Goal: Task Accomplishment & Management: Manage account settings

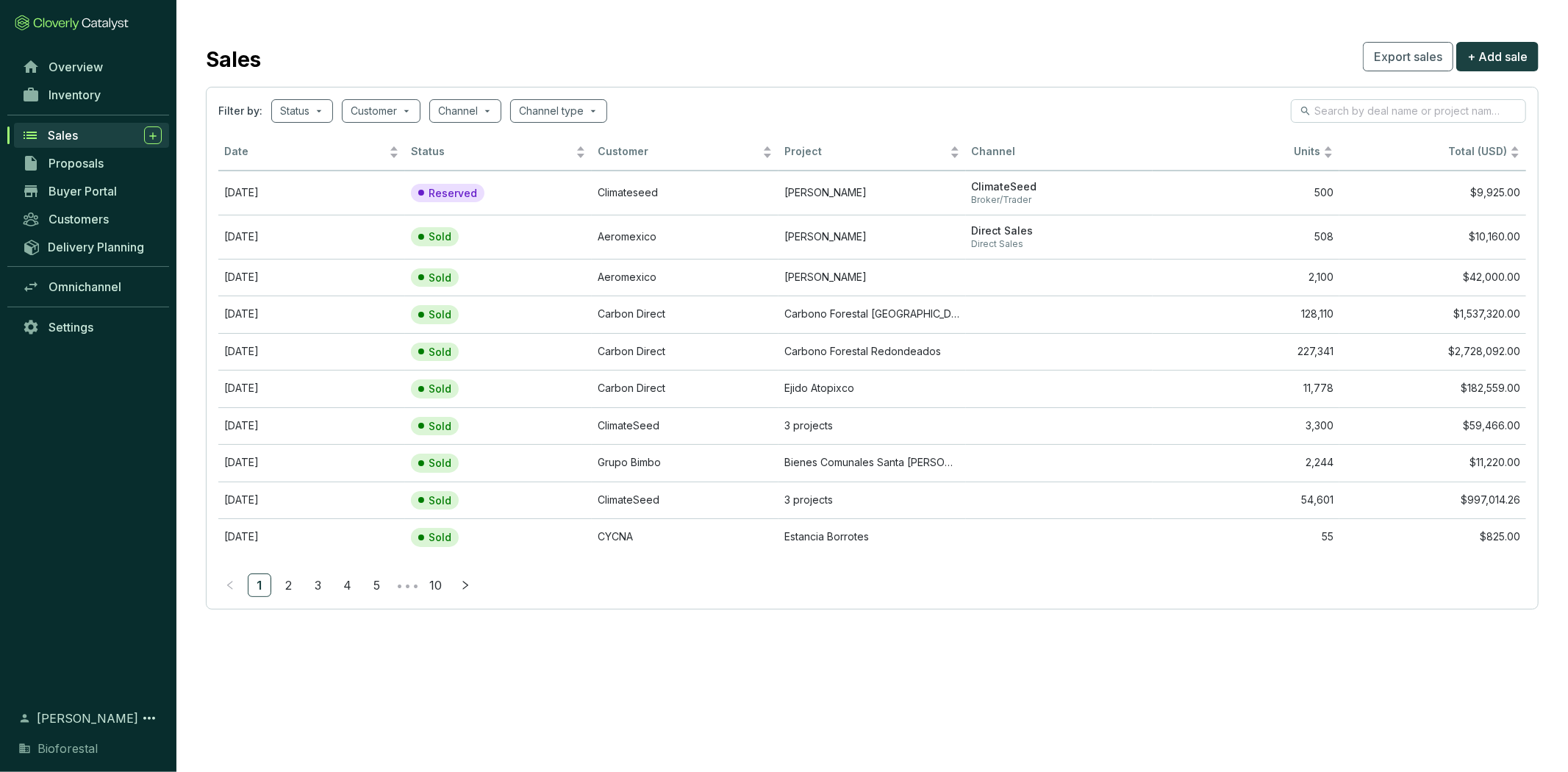
click at [968, 666] on section "Sales Export sales + Add sale Filter by: Status Customer Channel Channel type D…" at bounding box center [784, 386] width 1568 height 772
drag, startPoint x: 72, startPoint y: 92, endPoint x: 85, endPoint y: 90, distance: 13.2
click at [72, 92] on span "Inventory" at bounding box center [75, 95] width 52 height 15
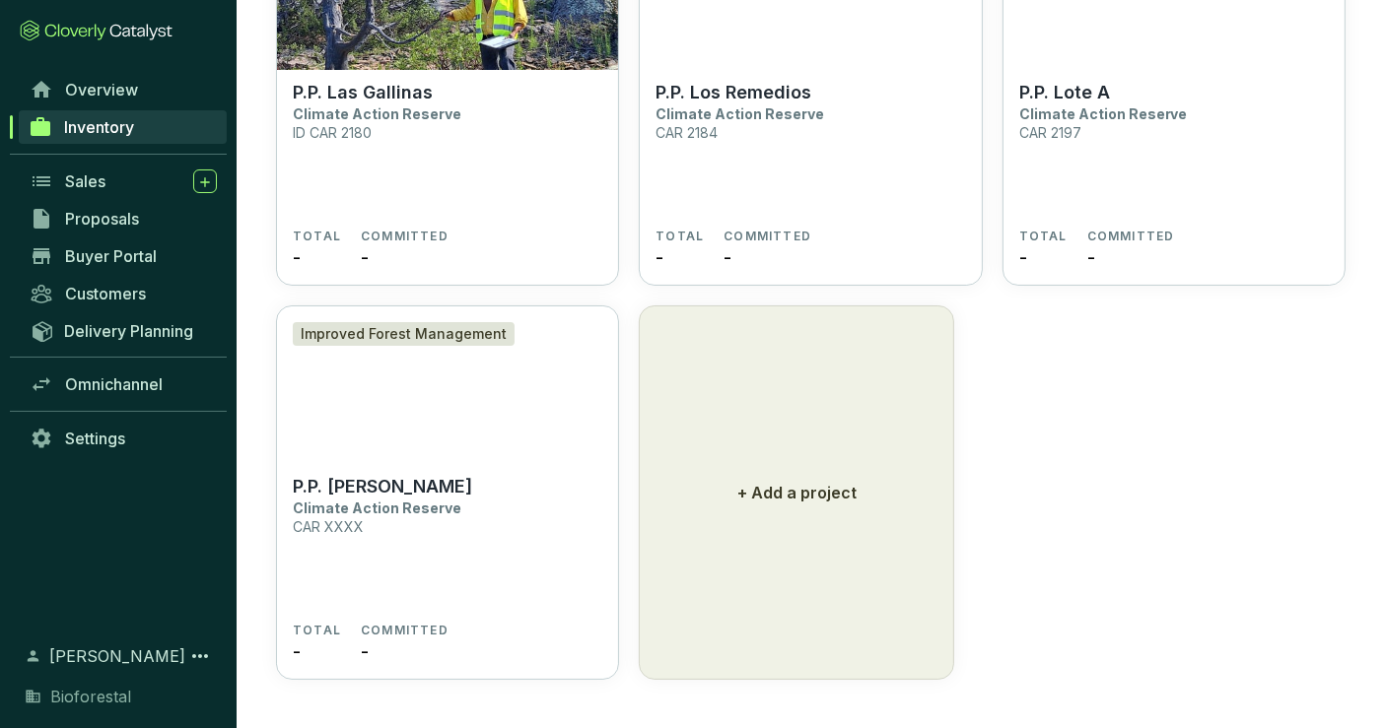
scroll to position [8160, 0]
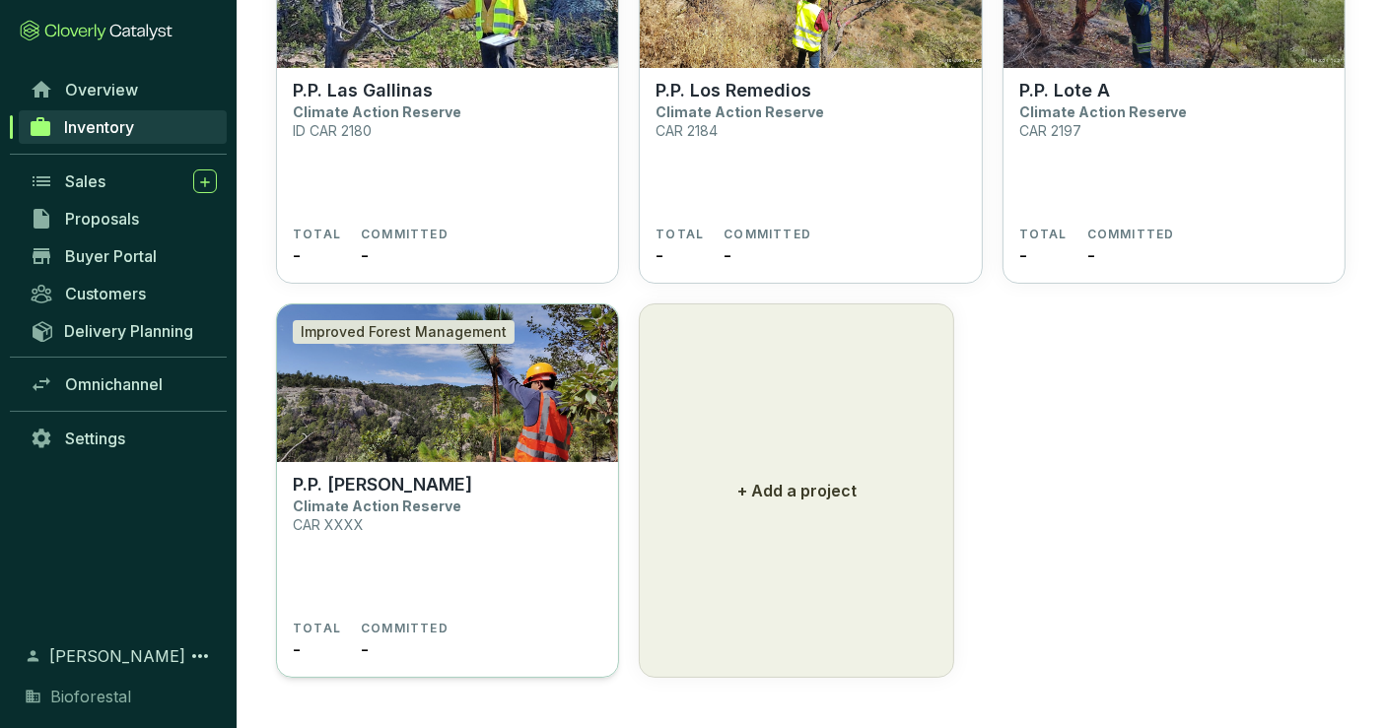
click at [462, 465] on section "P.P. [PERSON_NAME] Climate Action Reserve CAR XXXX TOTAL - COMMITTED -" at bounding box center [447, 570] width 341 height 217
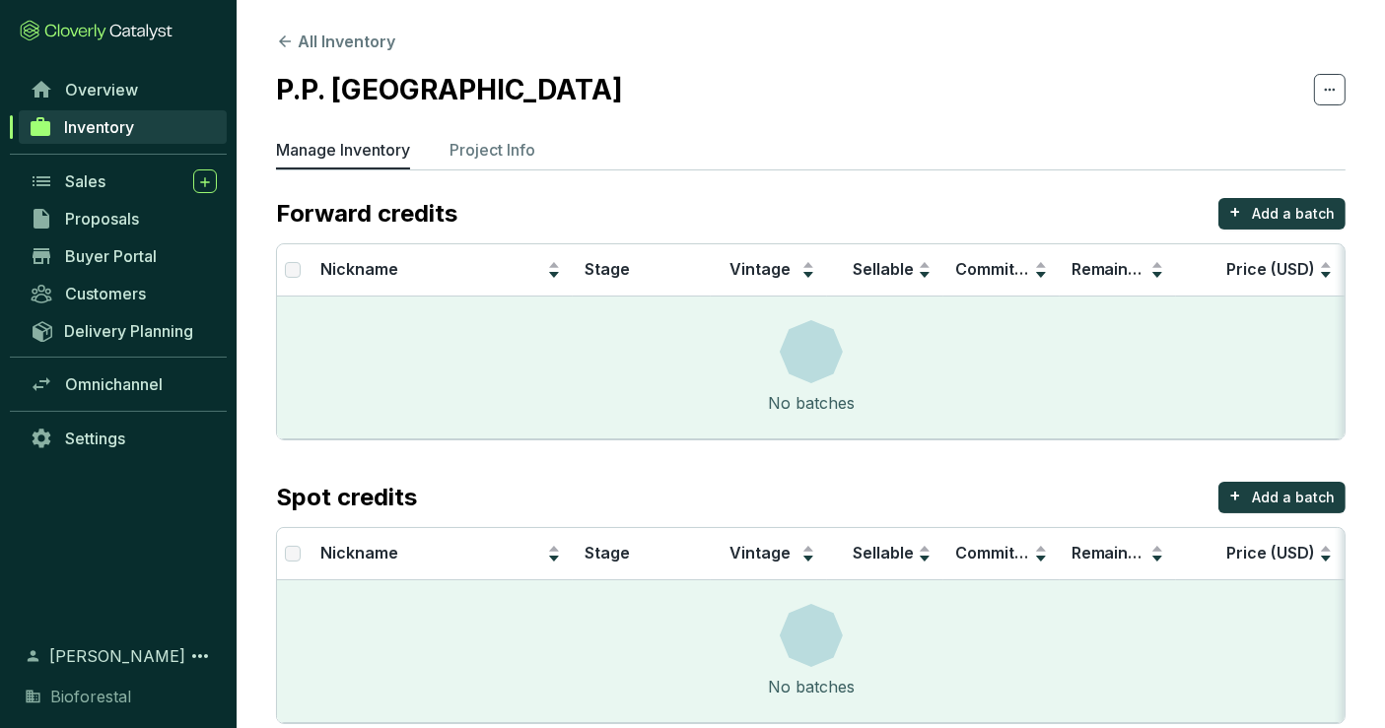
scroll to position [32, 0]
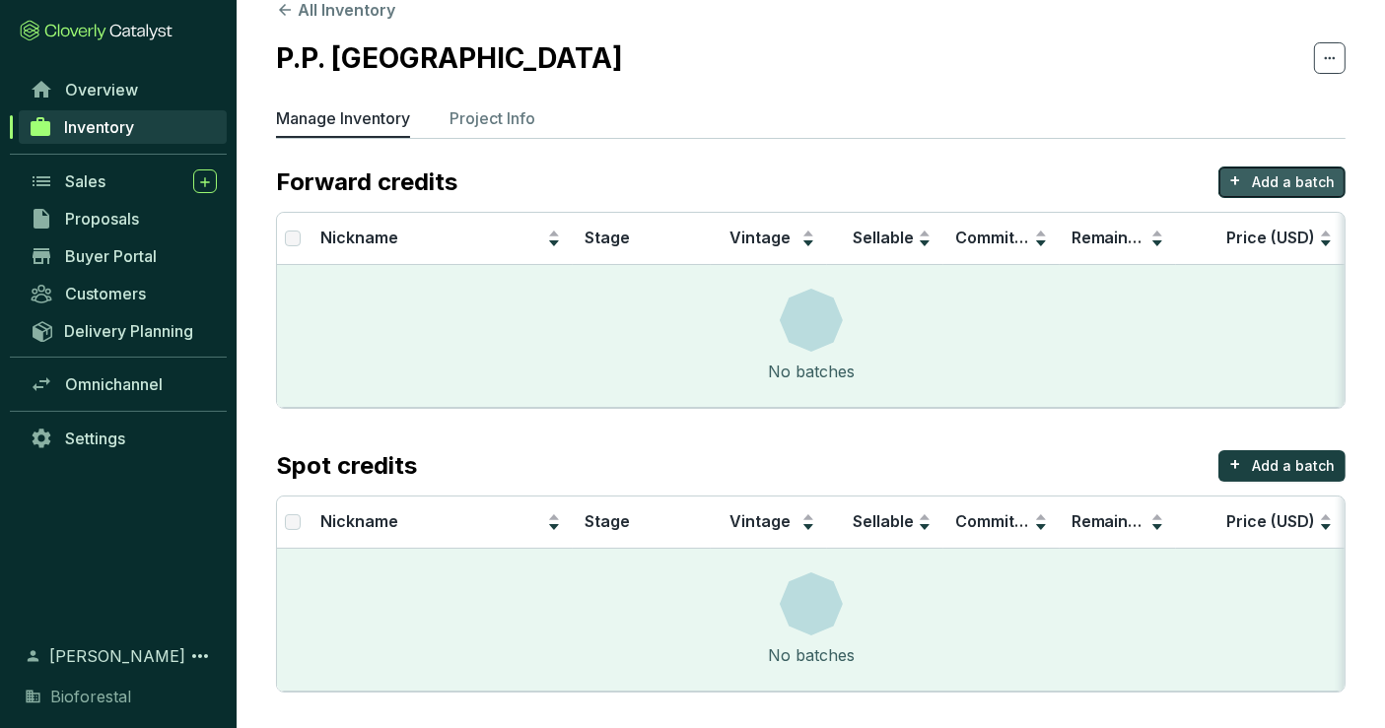
click at [1264, 172] on p "Add a batch" at bounding box center [1293, 182] width 83 height 20
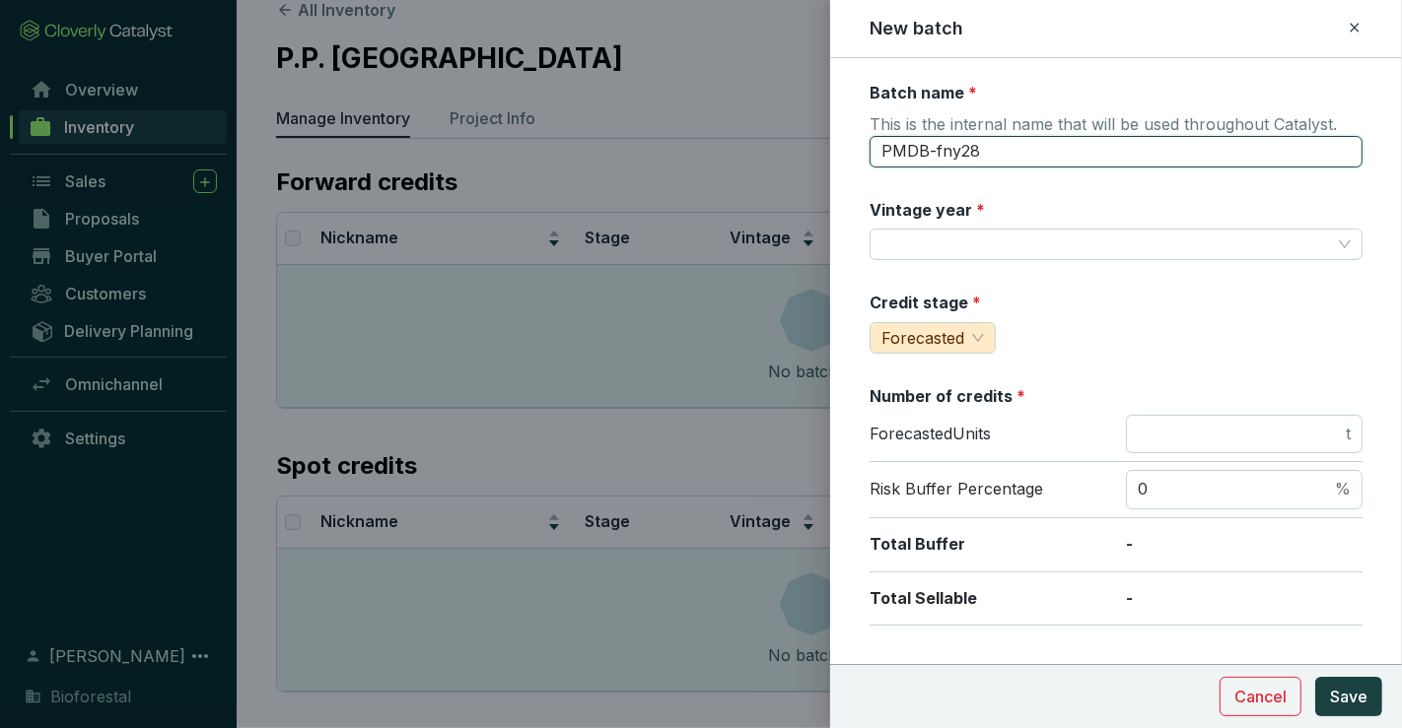
drag, startPoint x: 1011, startPoint y: 157, endPoint x: 831, endPoint y: 189, distance: 183.3
type input "Mesa de Banda 24-PR1"
click at [928, 239] on input "Vintage year *" at bounding box center [1105, 245] width 449 height 30
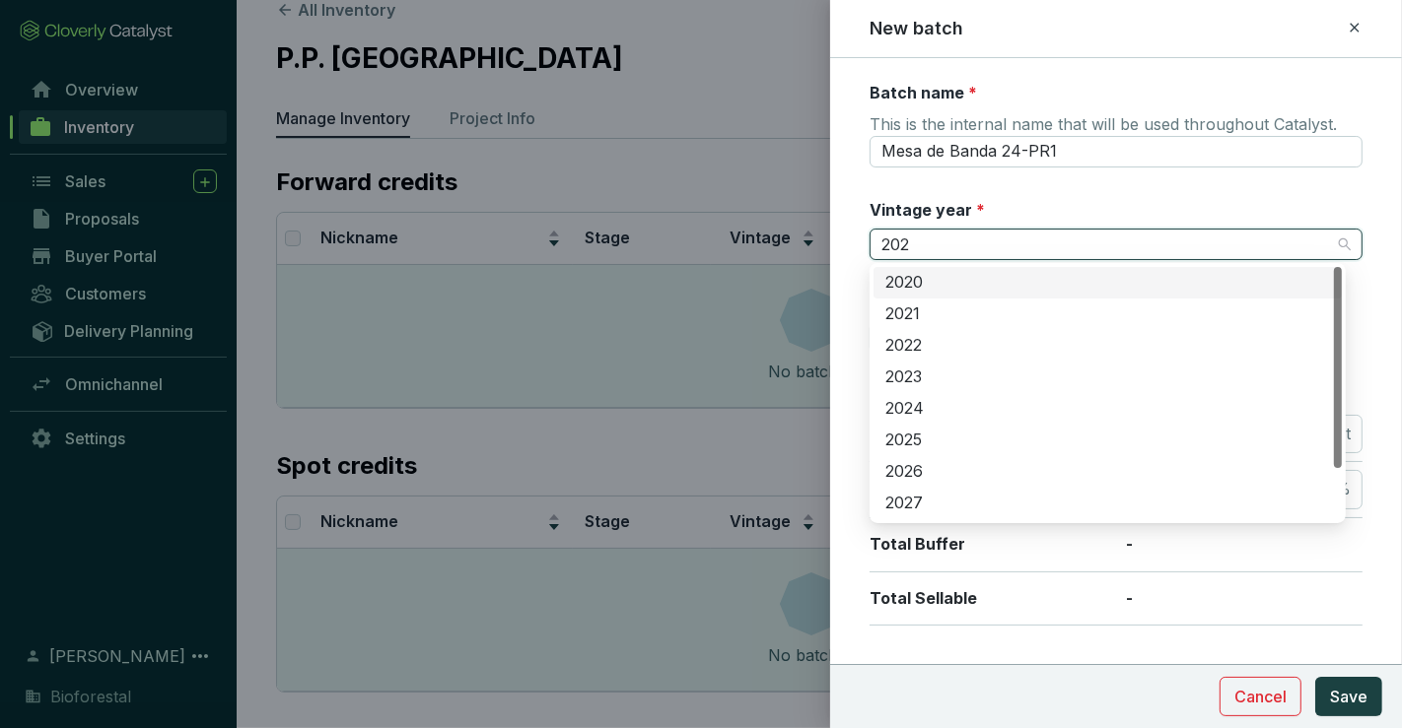
type input "2024"
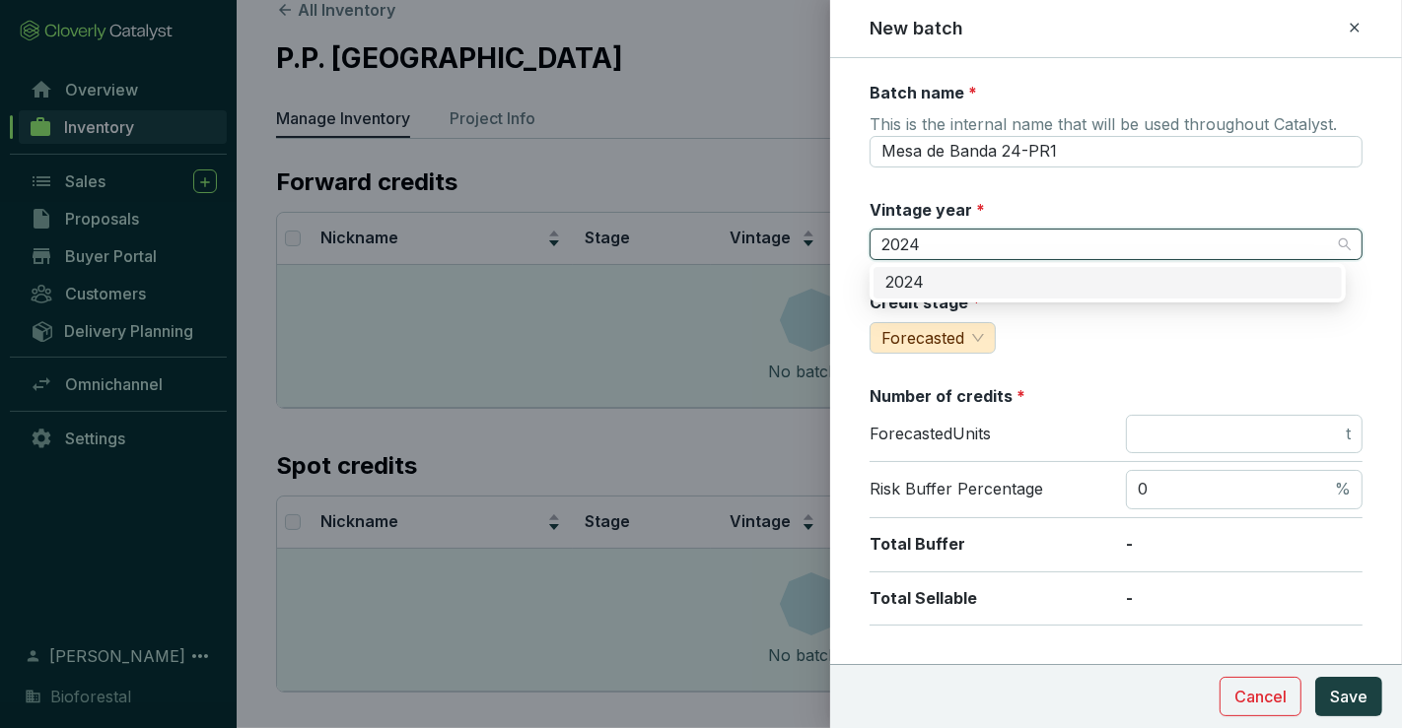
click at [921, 273] on div "2024" at bounding box center [1107, 283] width 445 height 22
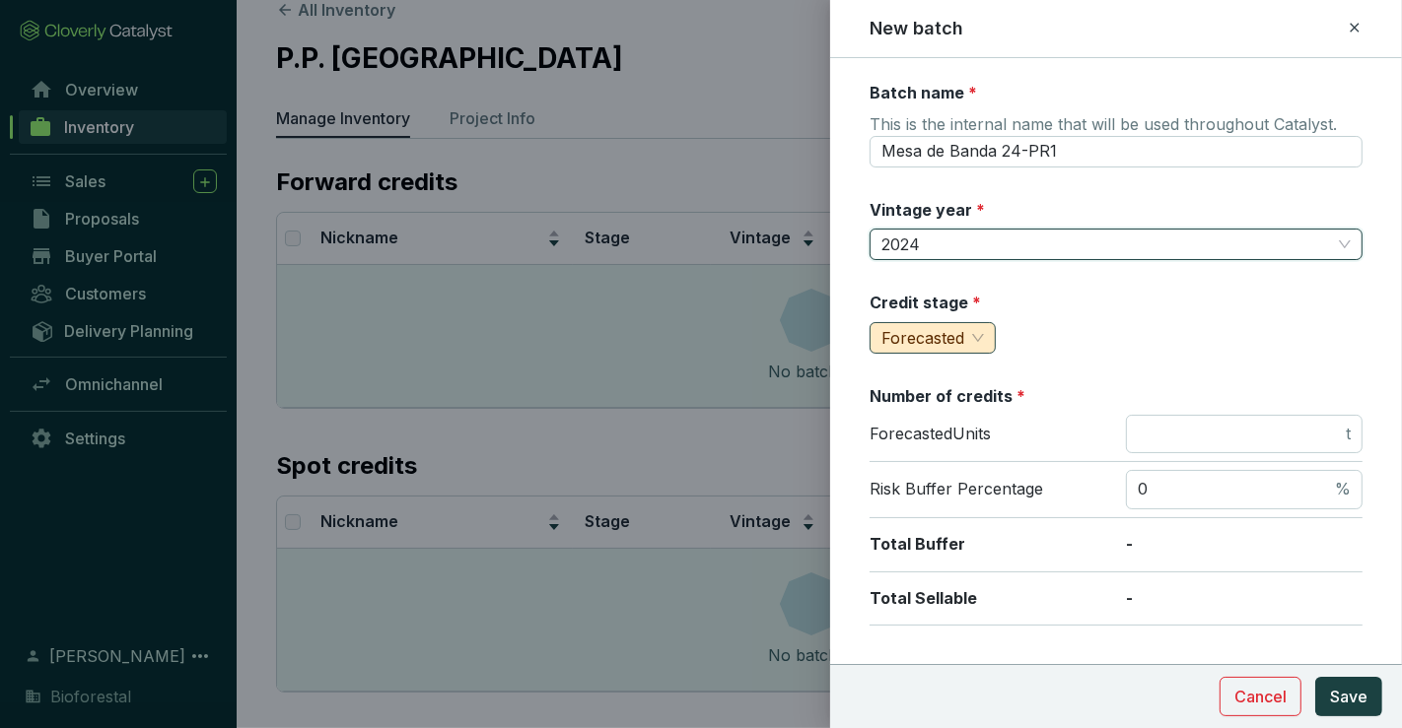
click at [945, 332] on span "Forecasted" at bounding box center [922, 338] width 83 height 20
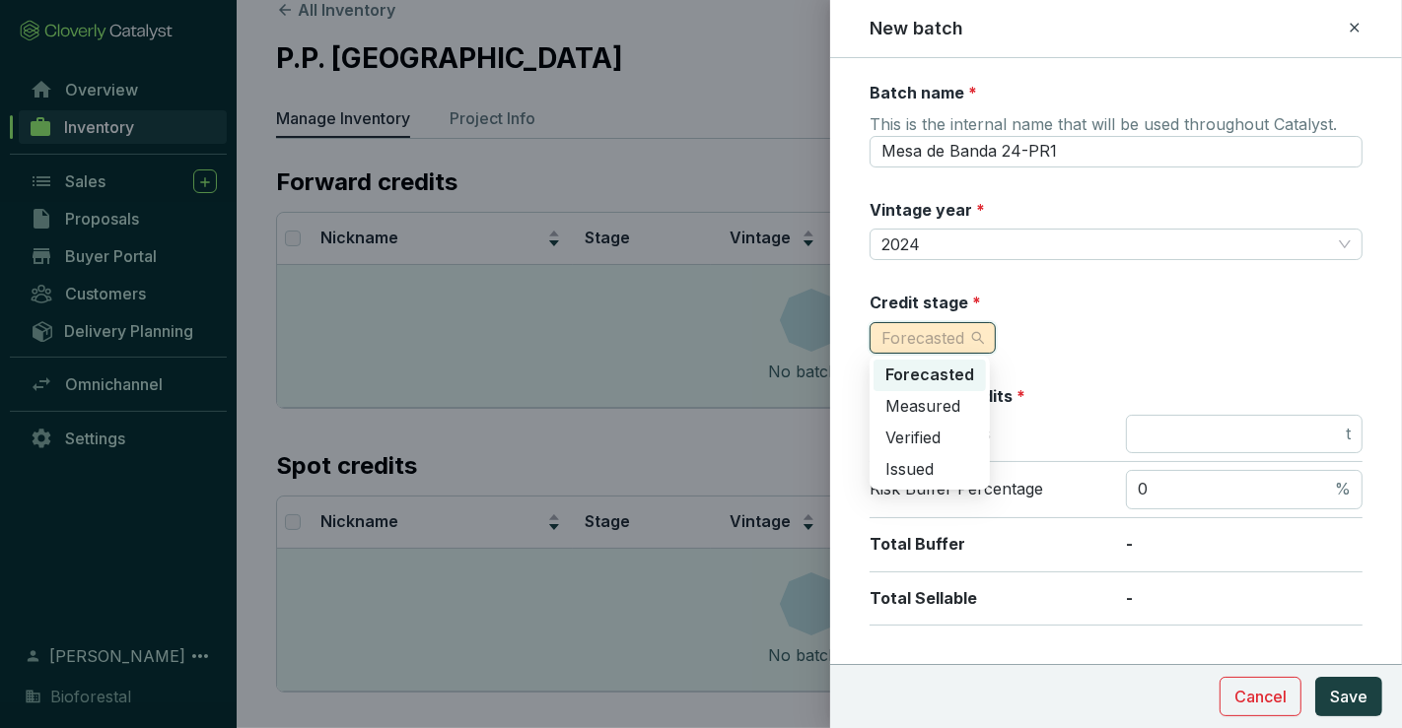
click at [1064, 339] on div "Credit stage * Forecasted" at bounding box center [1115, 323] width 493 height 62
click at [978, 345] on span "Forecasted" at bounding box center [932, 338] width 103 height 30
click at [948, 409] on span "Measured" at bounding box center [922, 406] width 75 height 20
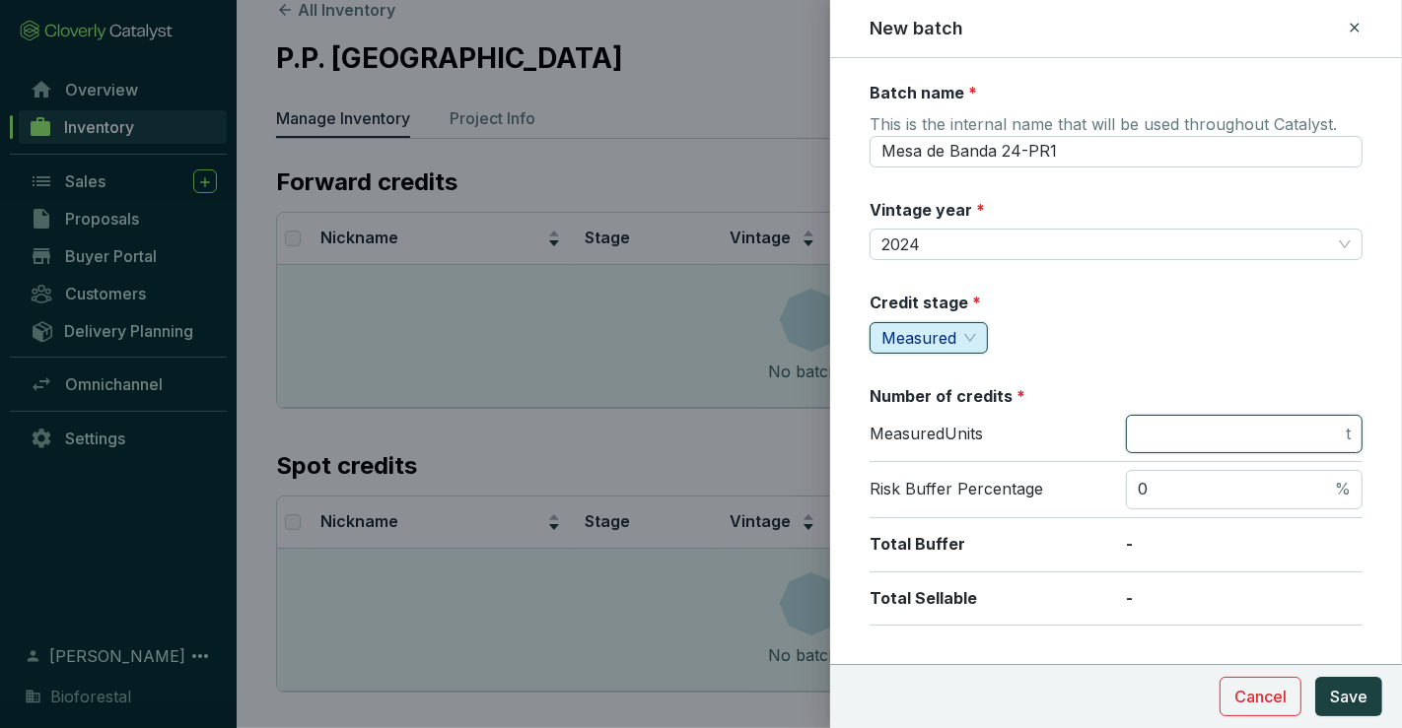
click at [1142, 432] on input "number" at bounding box center [1239, 435] width 204 height 22
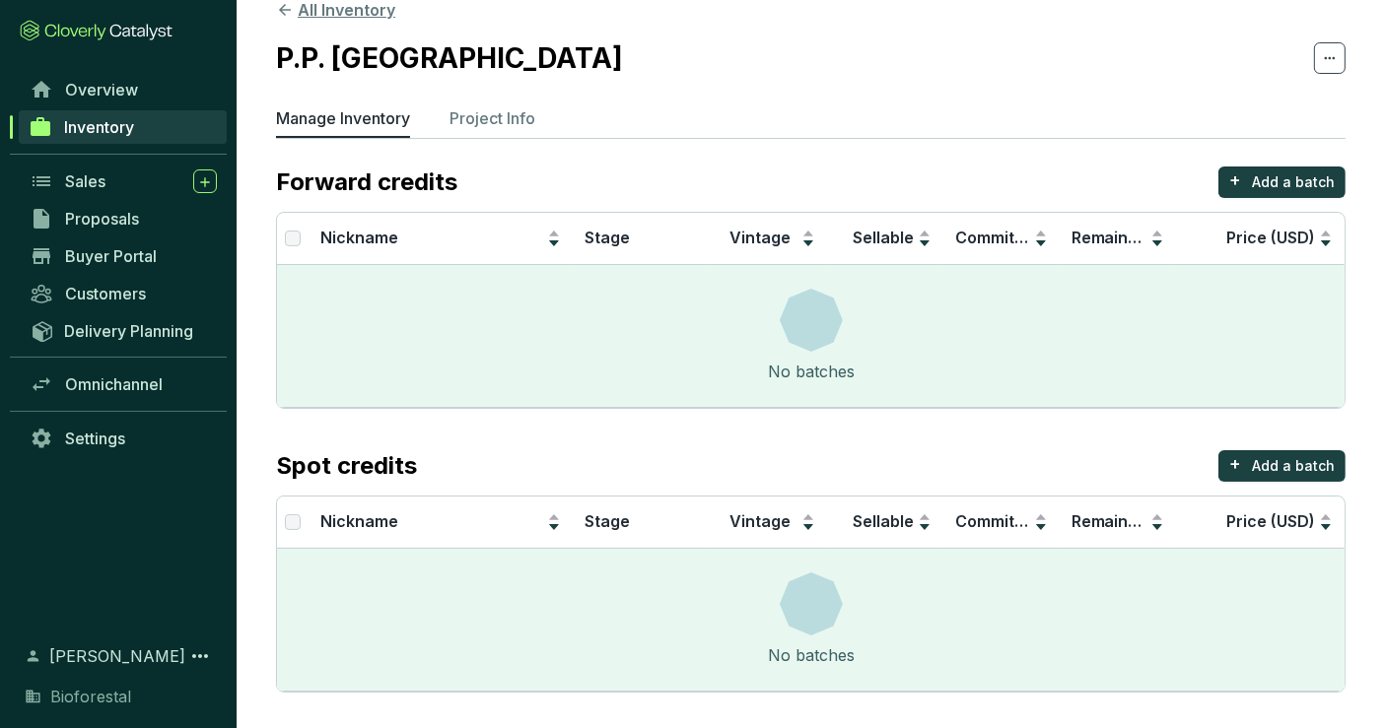
click at [363, 12] on button "All Inventory" at bounding box center [335, 10] width 119 height 24
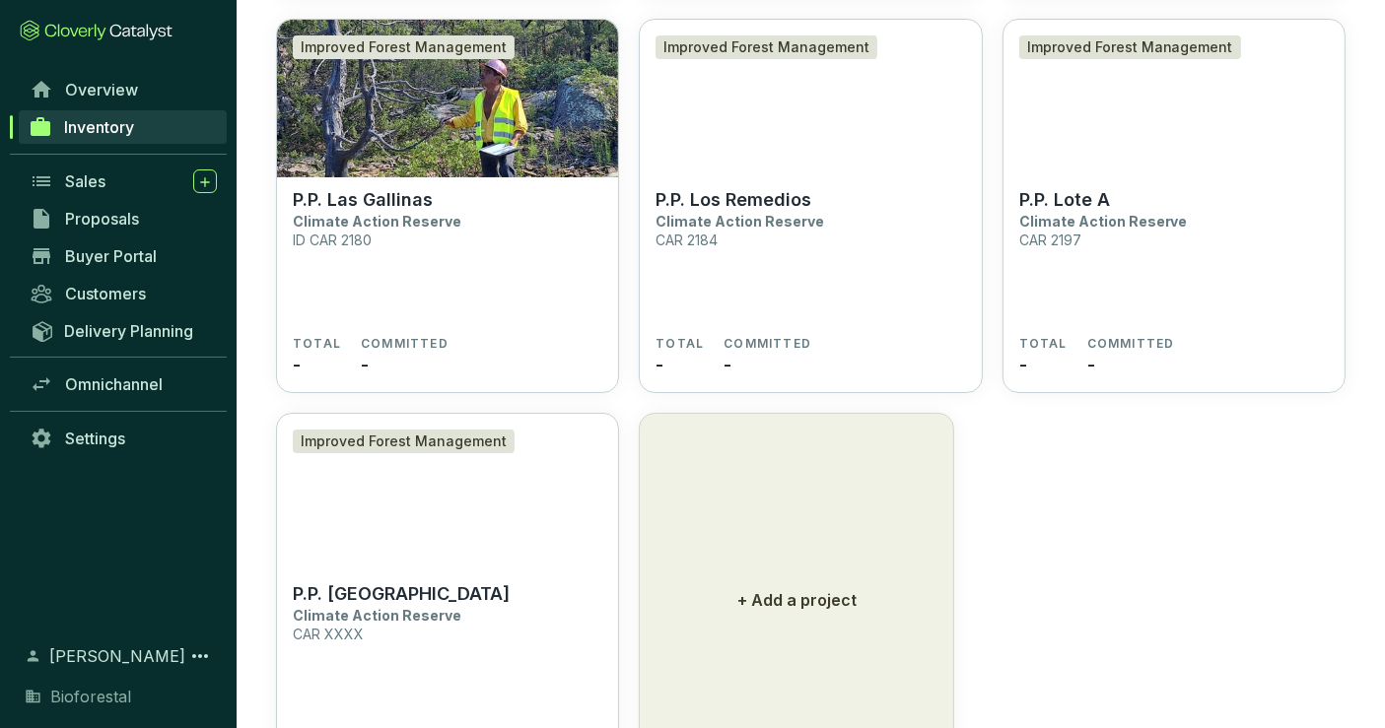
scroll to position [8160, 0]
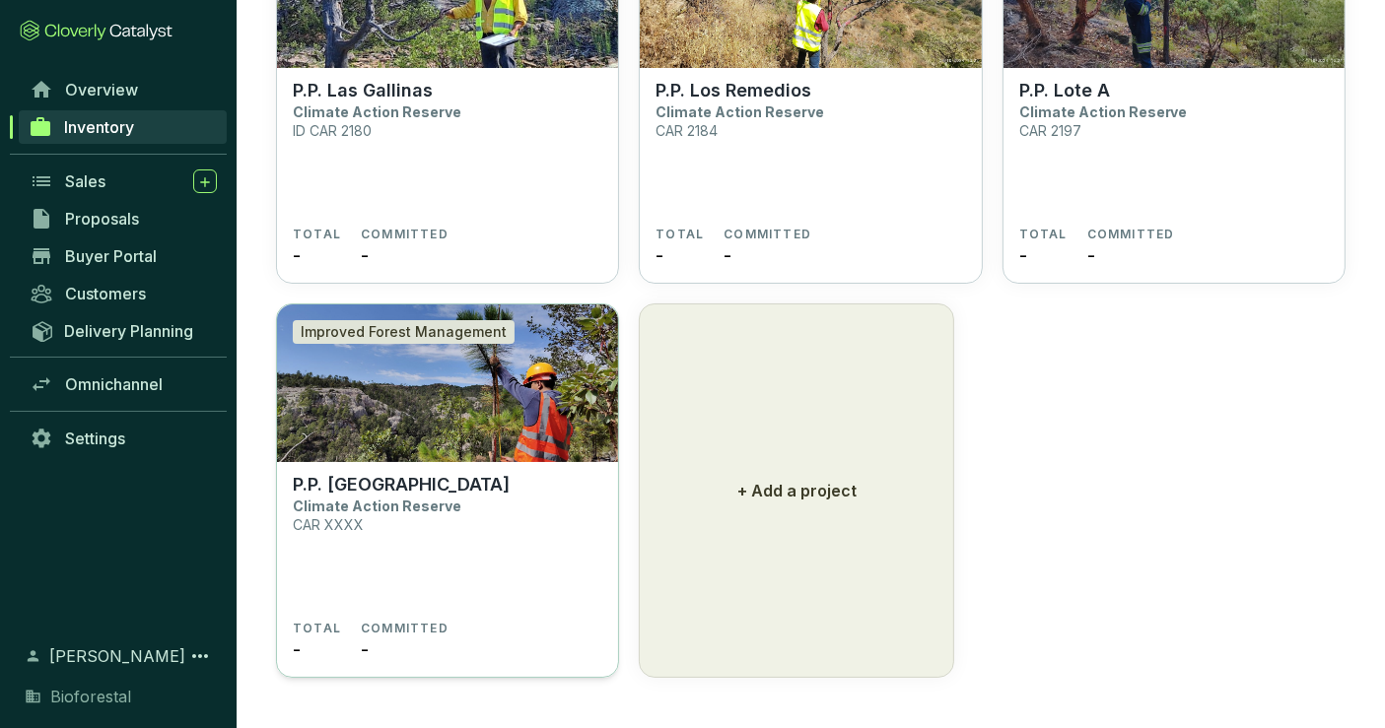
click at [484, 451] on img at bounding box center [447, 384] width 341 height 158
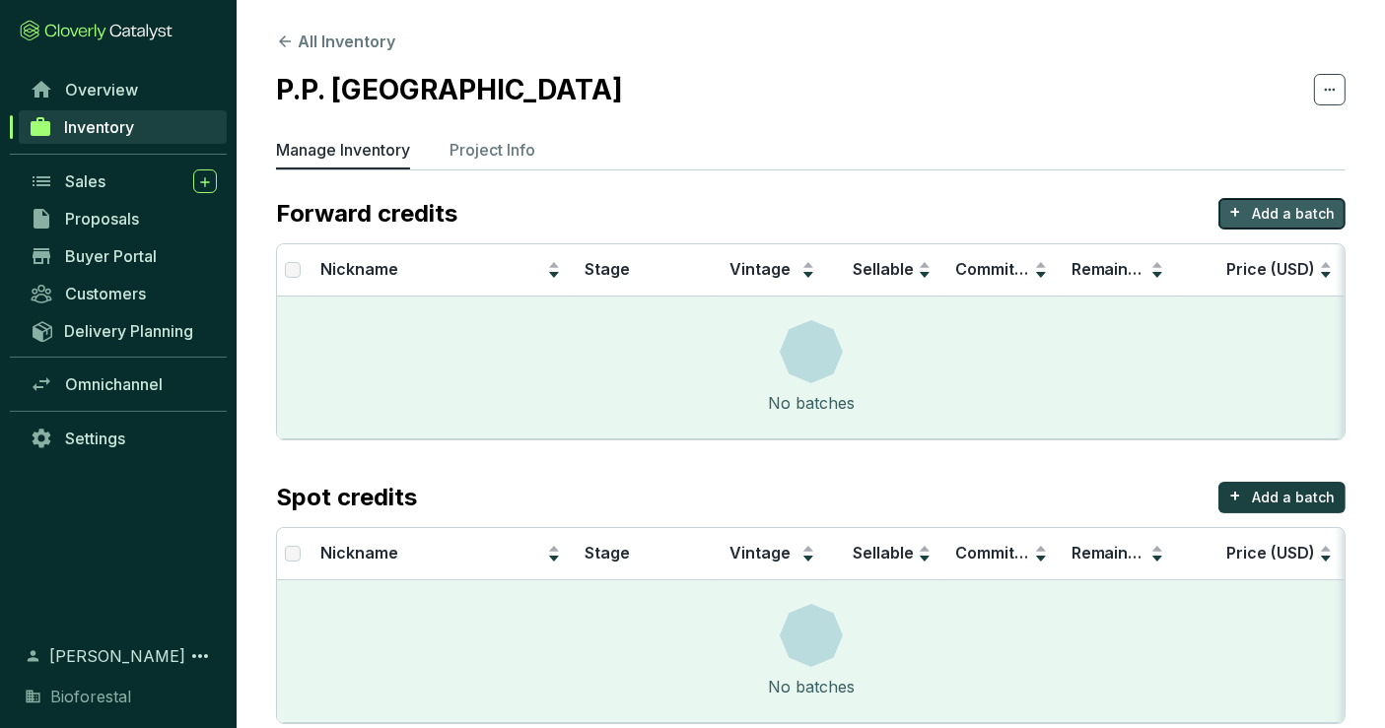
click at [1261, 212] on p "Add a batch" at bounding box center [1293, 214] width 83 height 20
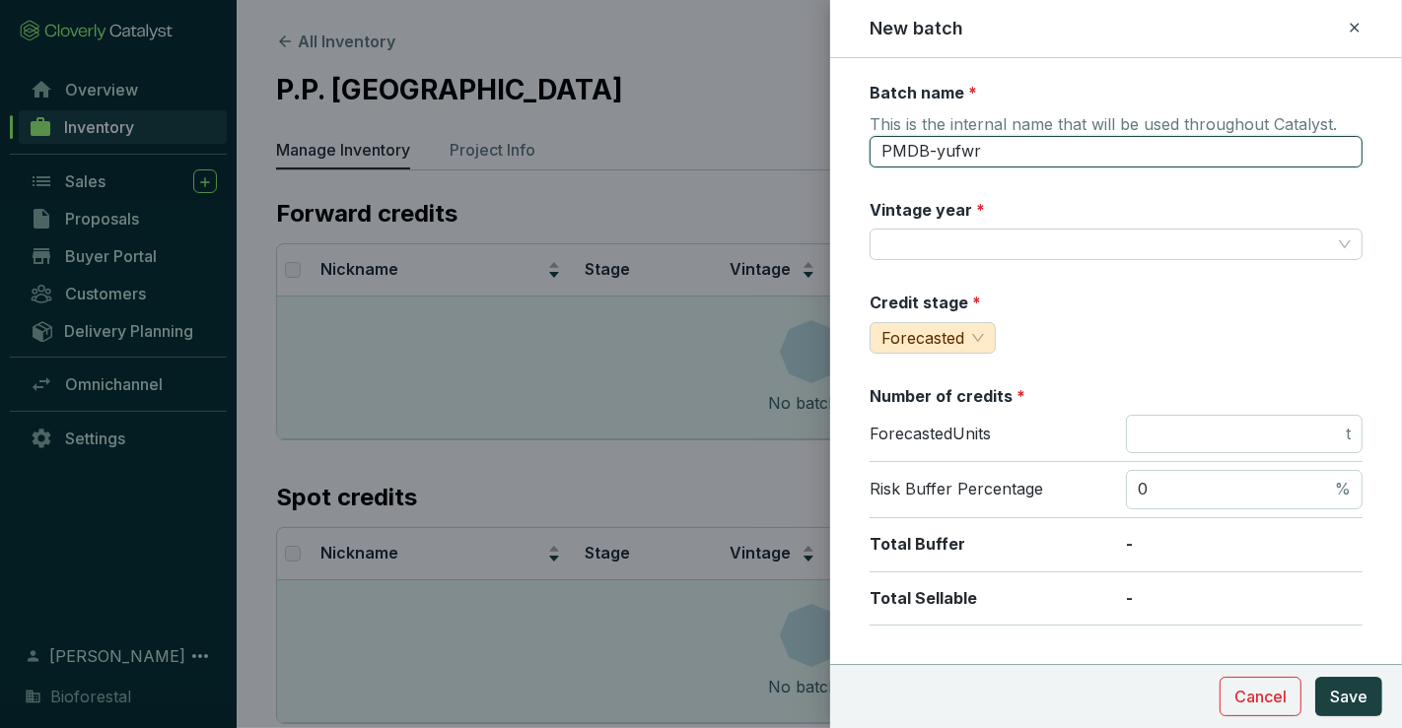
drag, startPoint x: 994, startPoint y: 160, endPoint x: 725, endPoint y: 194, distance: 270.3
click at [725, 194] on div "New batch Batch name * This is the internal name that will be used throughout C…" at bounding box center [701, 364] width 1402 height 728
type input "M"
type input "Memelichi 24-PR1"
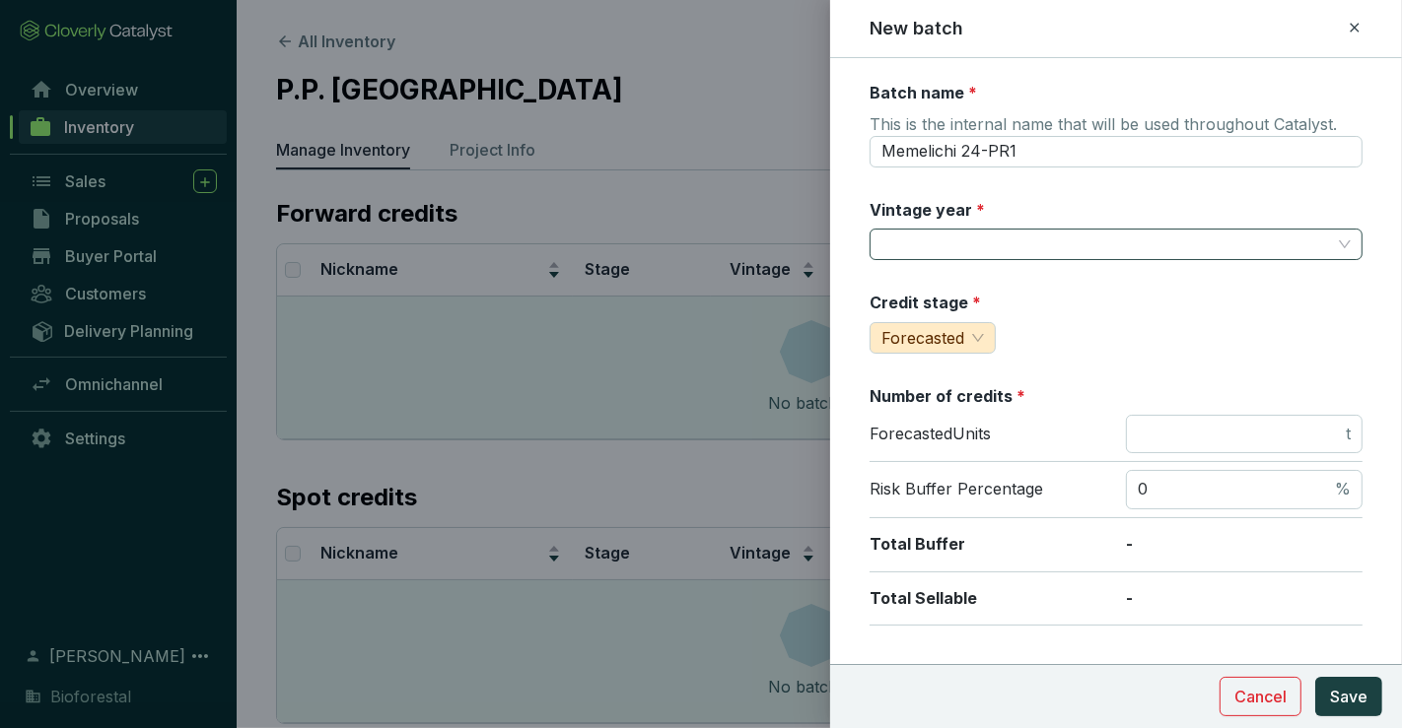
click at [936, 240] on input "Vintage year *" at bounding box center [1105, 245] width 449 height 30
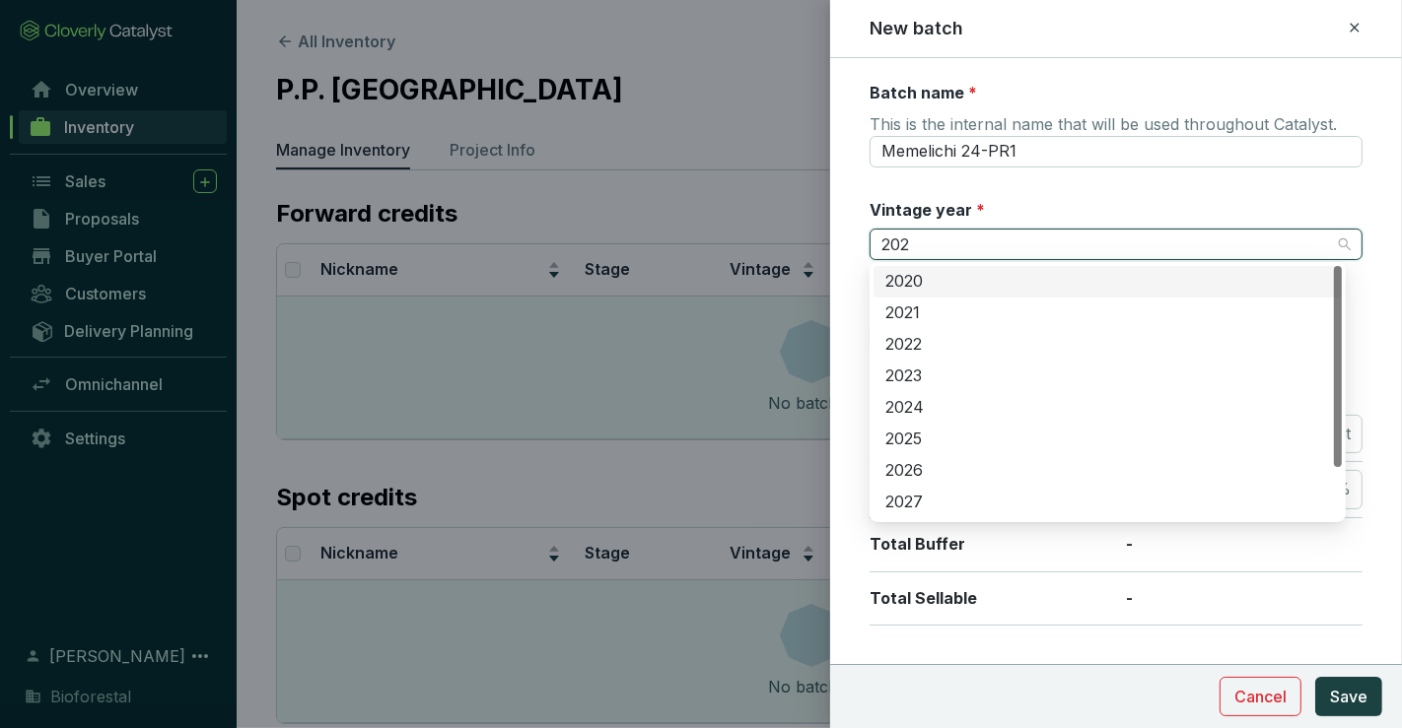
type input "2024"
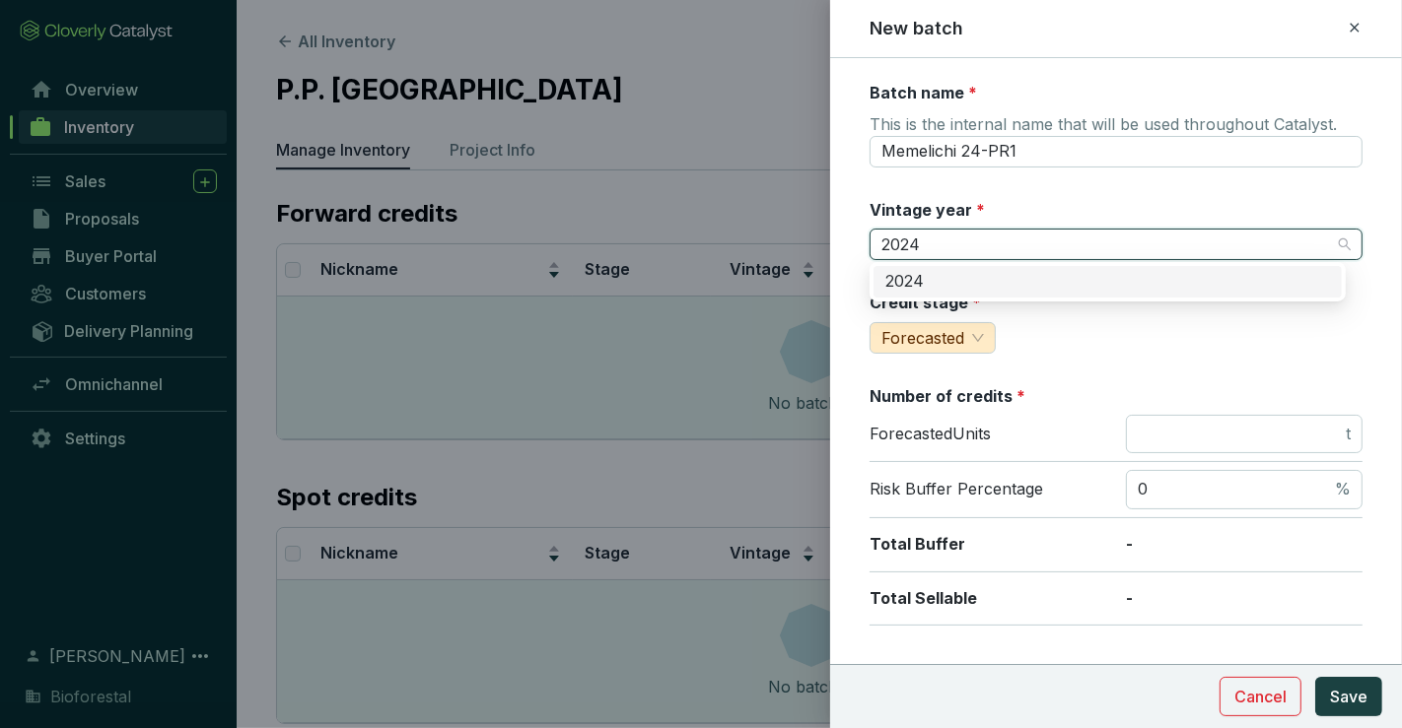
click at [928, 282] on div "2024" at bounding box center [1107, 282] width 445 height 22
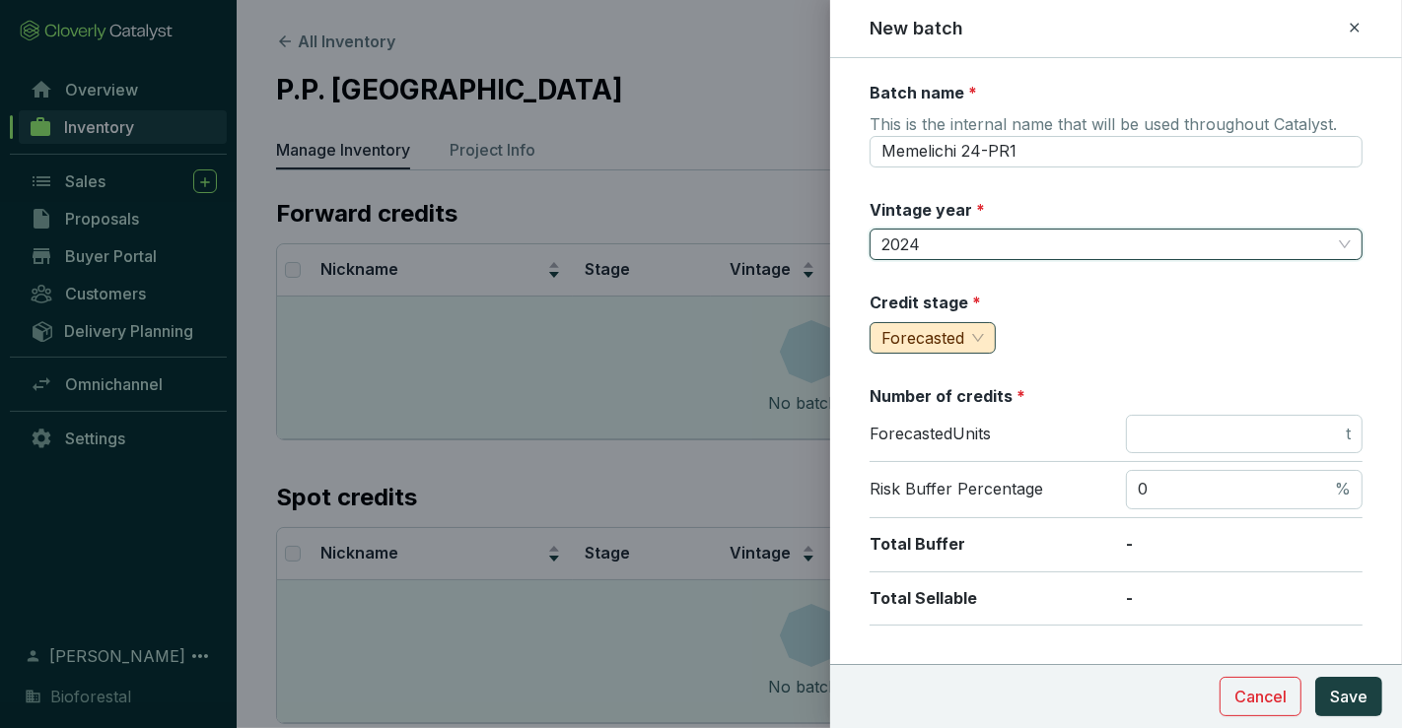
click at [970, 345] on span "Forecasted" at bounding box center [932, 338] width 103 height 30
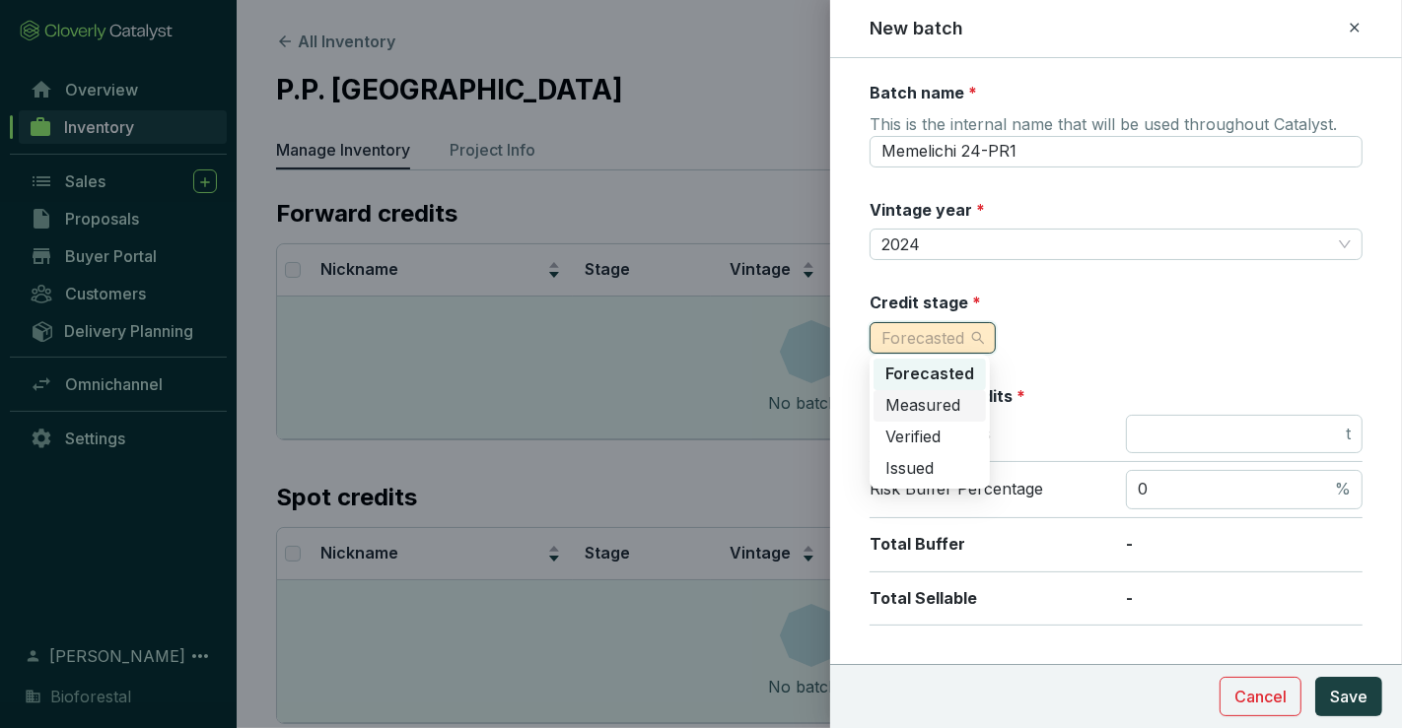
click at [935, 409] on span "Measured" at bounding box center [922, 405] width 75 height 20
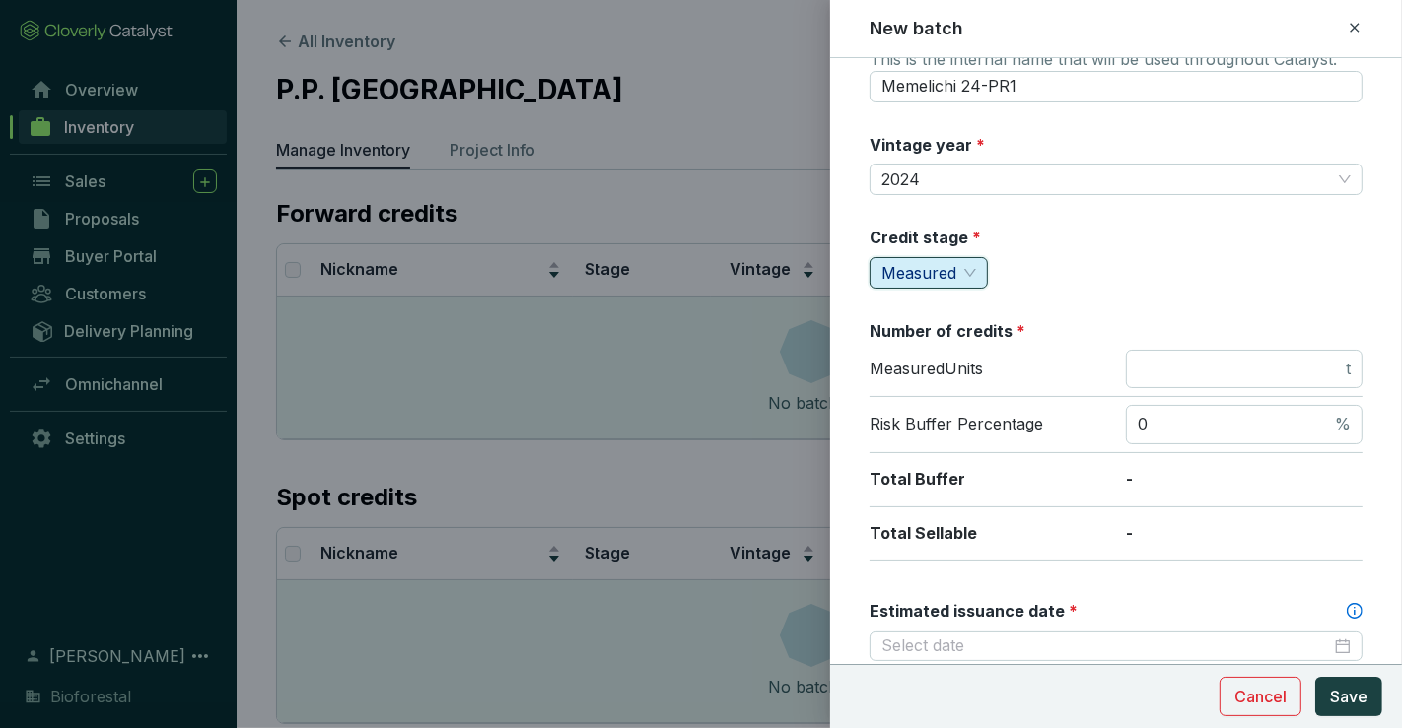
scroll to position [71, 0]
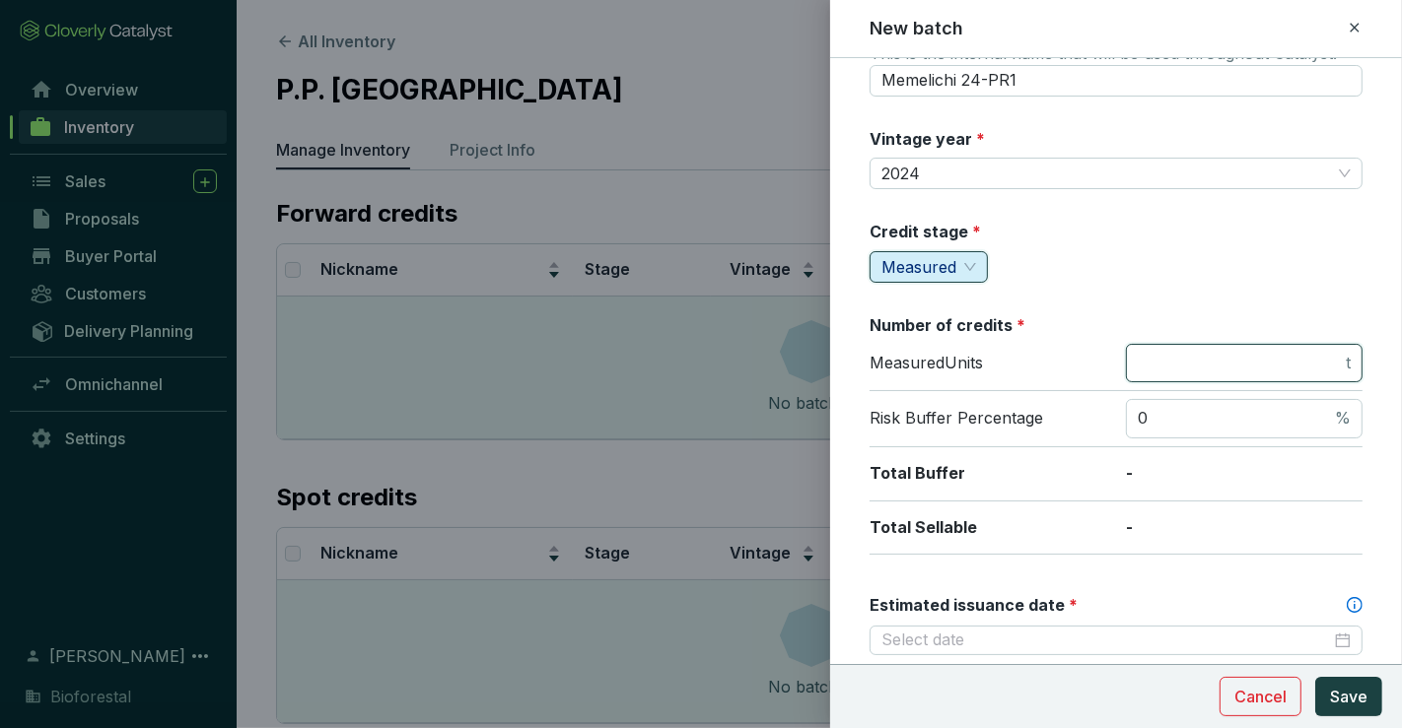
click at [1160, 362] on input "number" at bounding box center [1239, 364] width 204 height 22
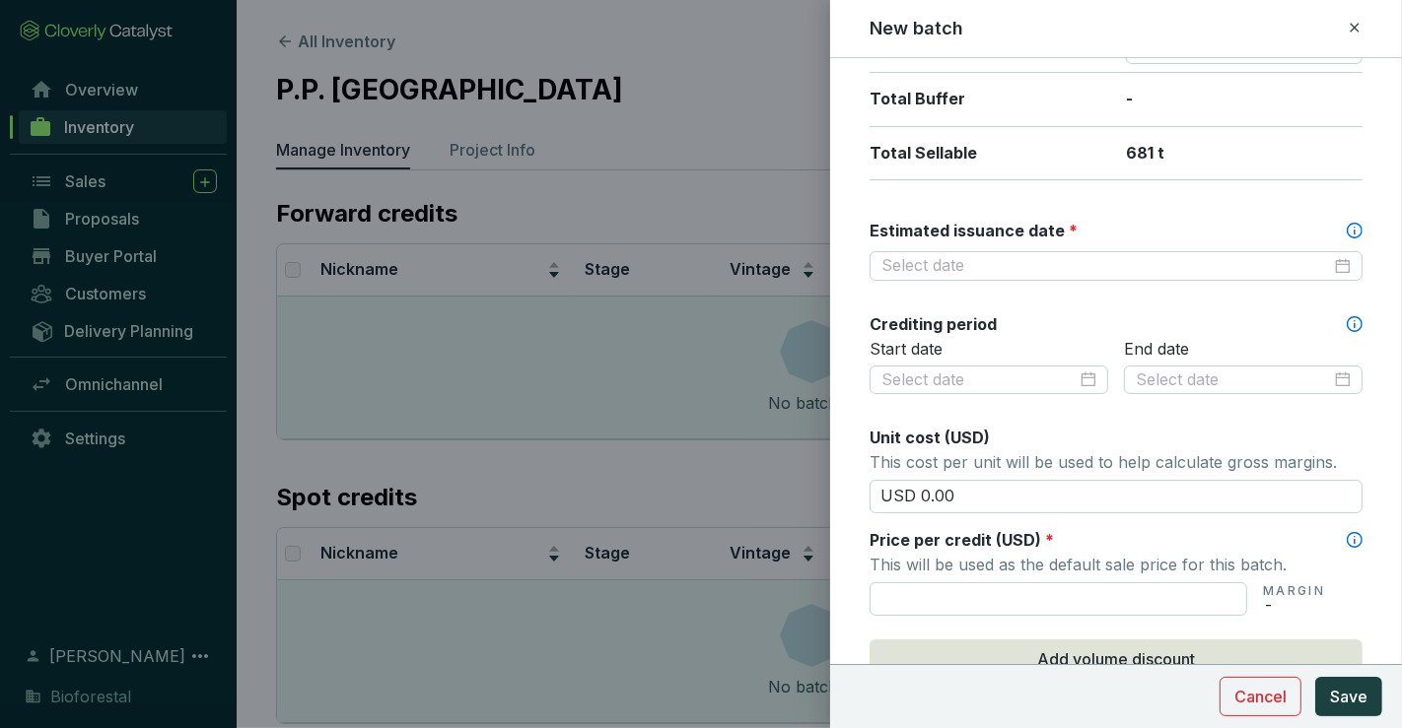
scroll to position [446, 0]
type input "681"
click at [1131, 263] on input "Estimated issuance date *" at bounding box center [1105, 265] width 449 height 22
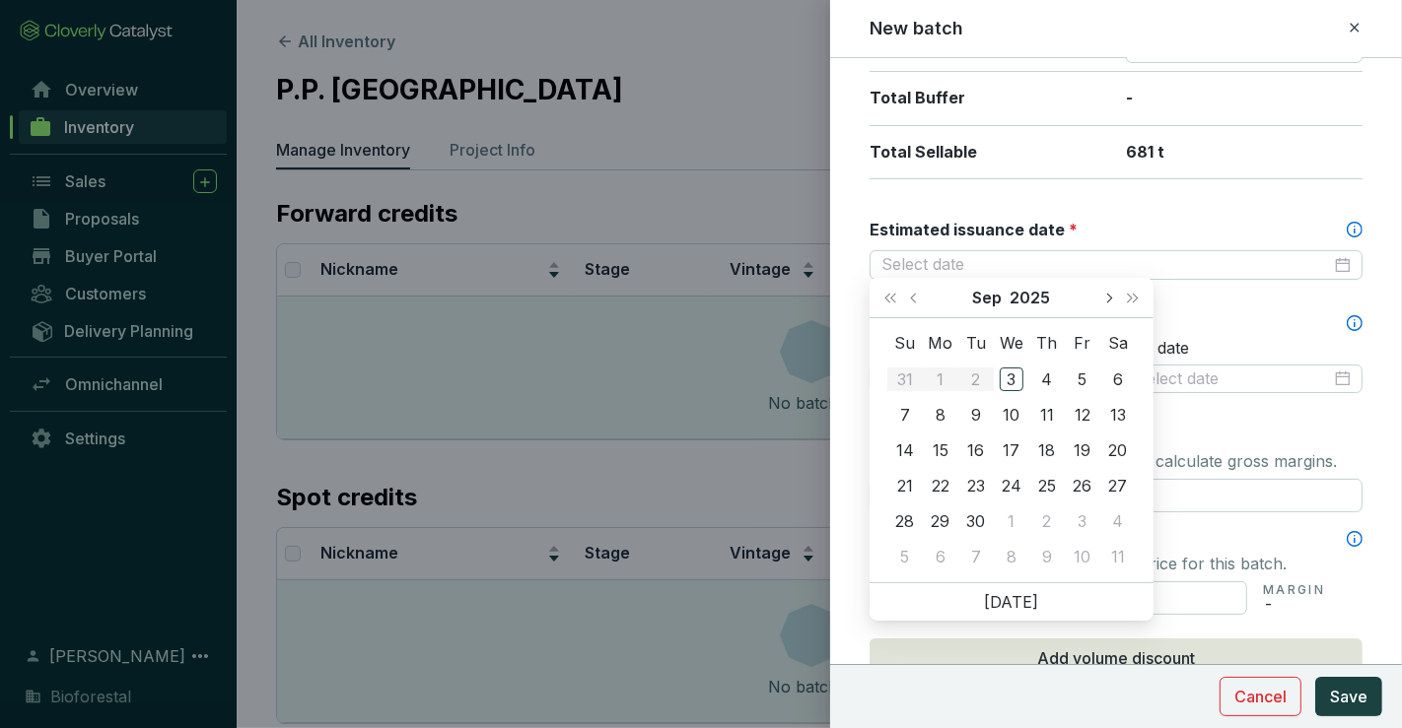
click at [1109, 294] on span "Next month (PageDown)" at bounding box center [1108, 298] width 10 height 10
click at [1134, 305] on button "Next year (Control + right)" at bounding box center [1133, 297] width 26 height 39
click at [918, 297] on span "Previous month (PageUp)" at bounding box center [915, 298] width 10 height 10
type input "2026-09-30"
click at [1019, 513] on div "30" at bounding box center [1011, 522] width 24 height 24
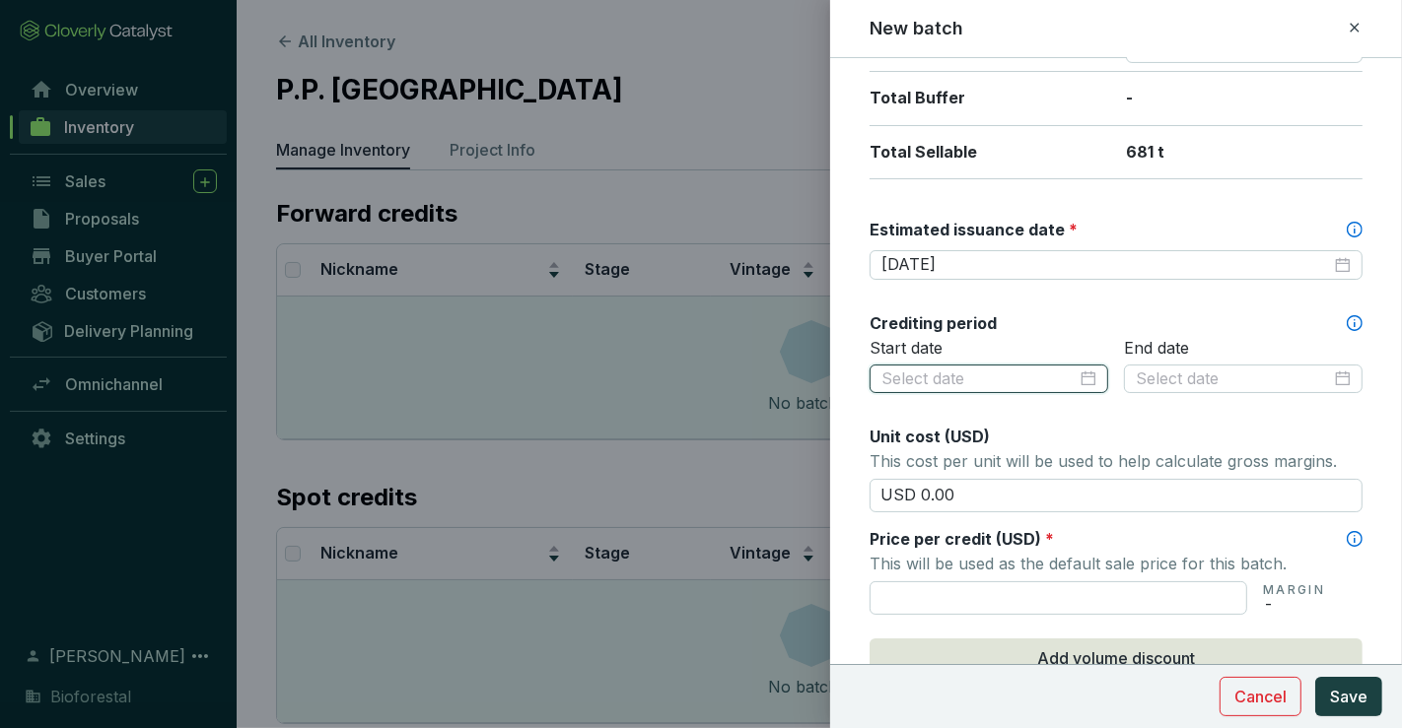
click at [1023, 372] on input at bounding box center [978, 380] width 195 height 22
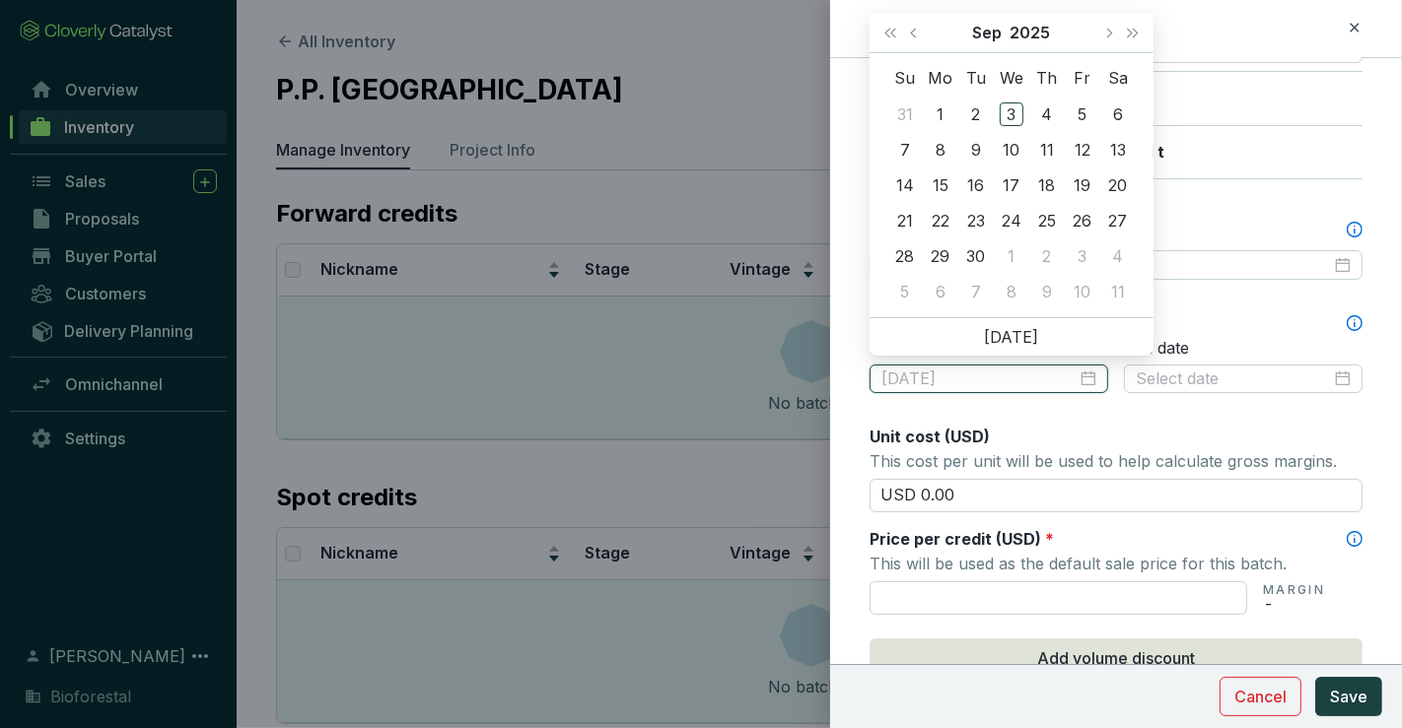
type input "2025-09-03"
click at [919, 28] on button "Previous month (PageUp)" at bounding box center [916, 32] width 26 height 39
click at [895, 29] on span "Last year (Control + left)" at bounding box center [890, 33] width 10 height 10
click at [907, 30] on button "Previous month (PageUp)" at bounding box center [916, 32] width 26 height 39
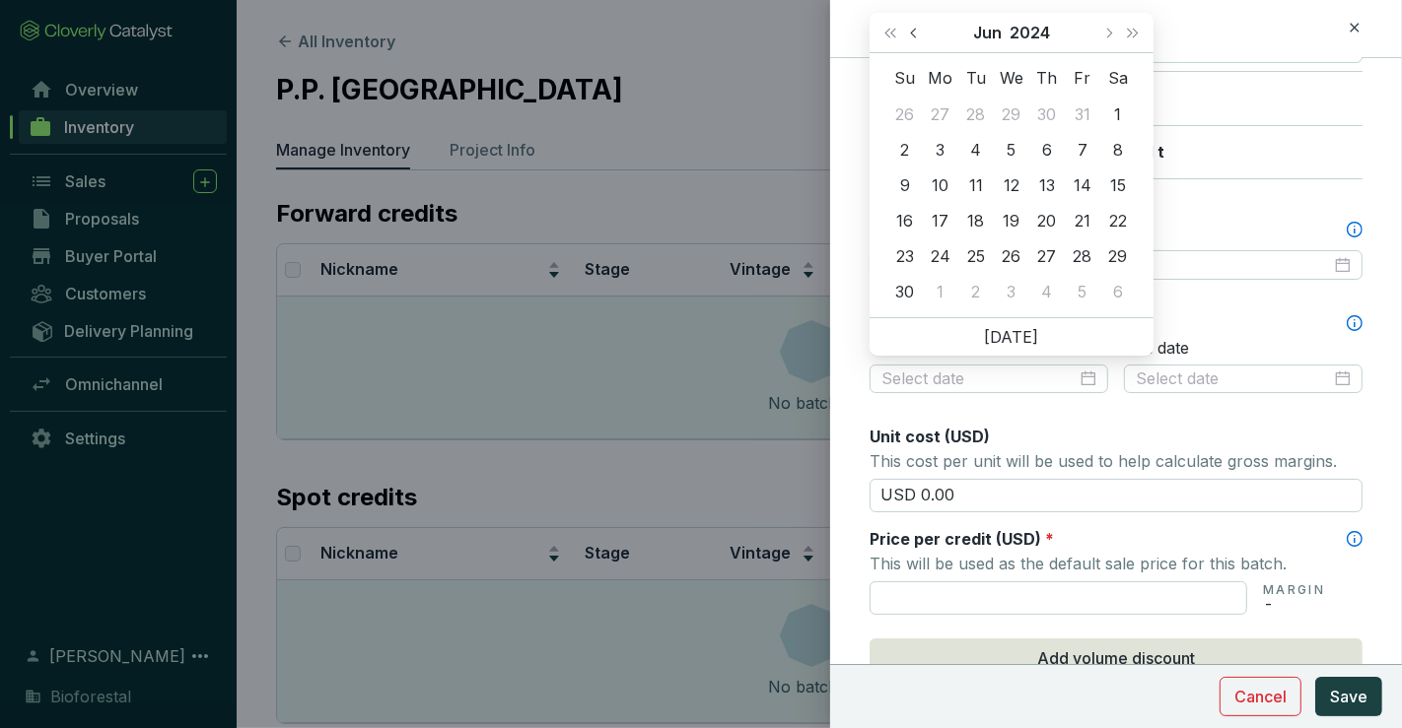
click at [907, 30] on button "Previous month (PageUp)" at bounding box center [916, 32] width 26 height 39
type input "2024-05-24"
click at [1080, 221] on div "24" at bounding box center [1082, 221] width 24 height 24
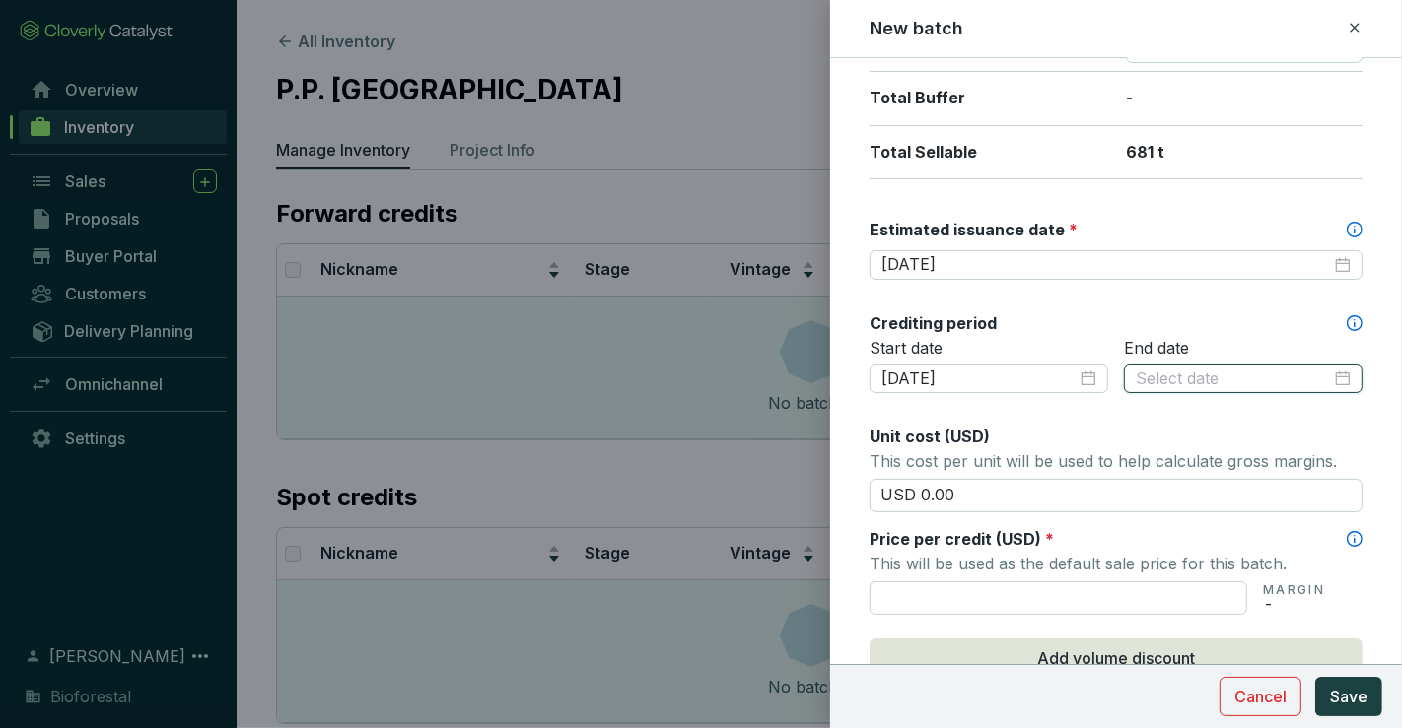
click at [1168, 369] on input at bounding box center [1232, 380] width 195 height 22
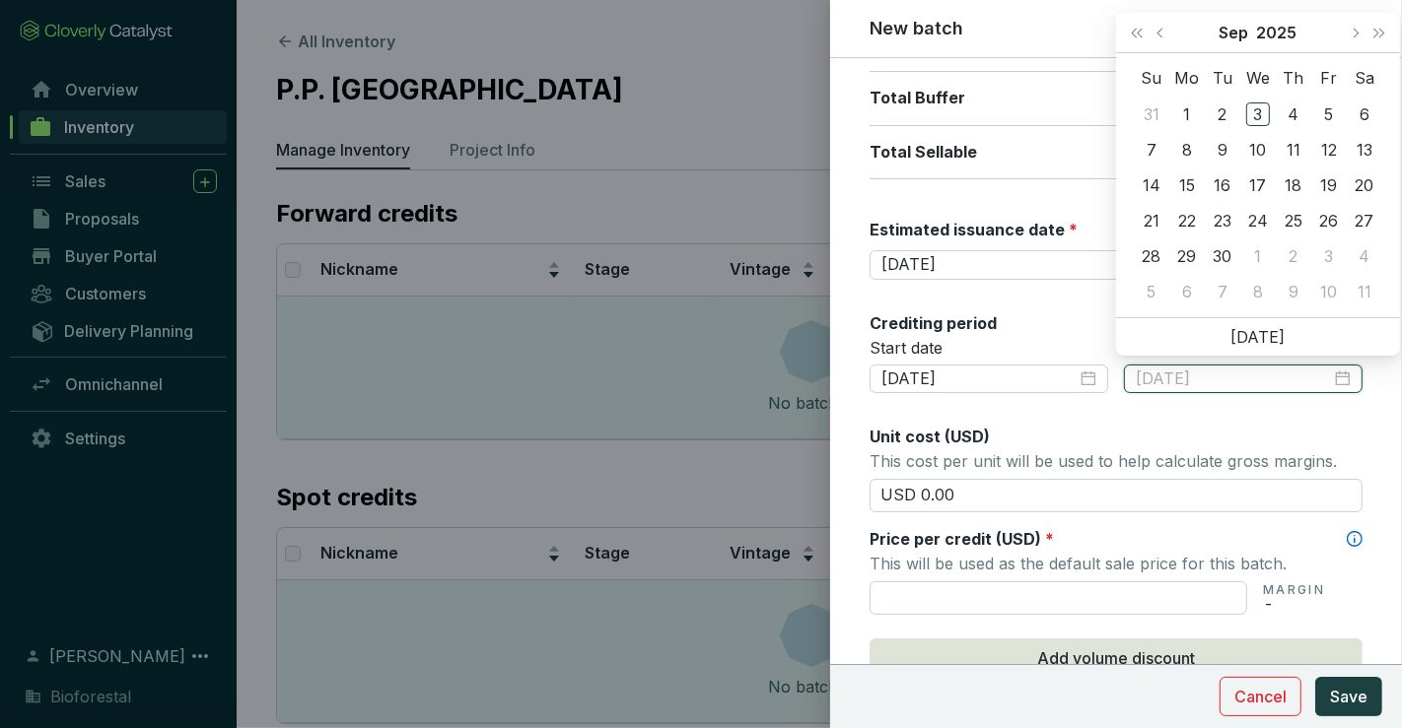
type input "2025-09-05"
click at [1351, 43] on button "Next month (PageDown)" at bounding box center [1354, 32] width 26 height 39
click at [1141, 34] on span "Last year (Control + left)" at bounding box center [1137, 33] width 10 height 10
click at [1160, 32] on span "Previous month (PageUp)" at bounding box center [1161, 33] width 10 height 10
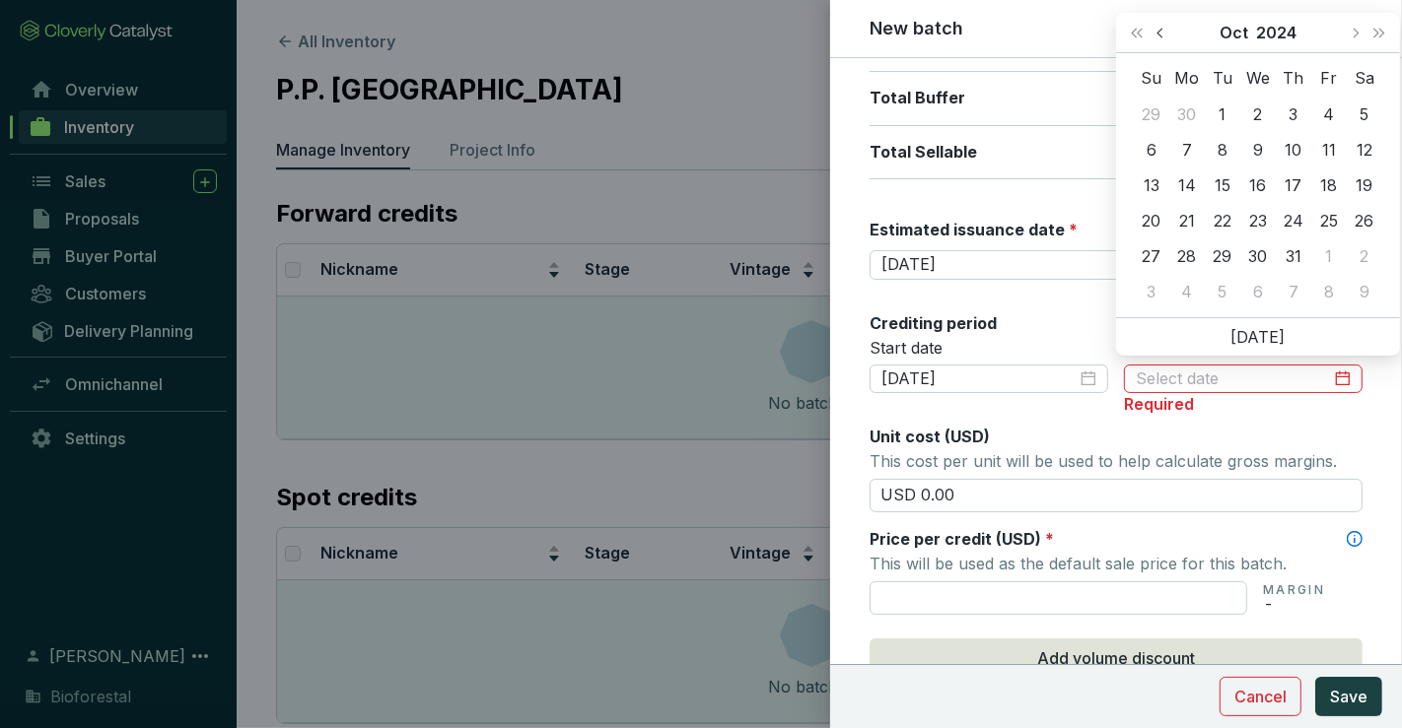
click at [1160, 32] on span "Previous month (PageUp)" at bounding box center [1161, 33] width 10 height 10
type input "2024-09-15"
click at [1156, 182] on div "15" at bounding box center [1151, 185] width 24 height 24
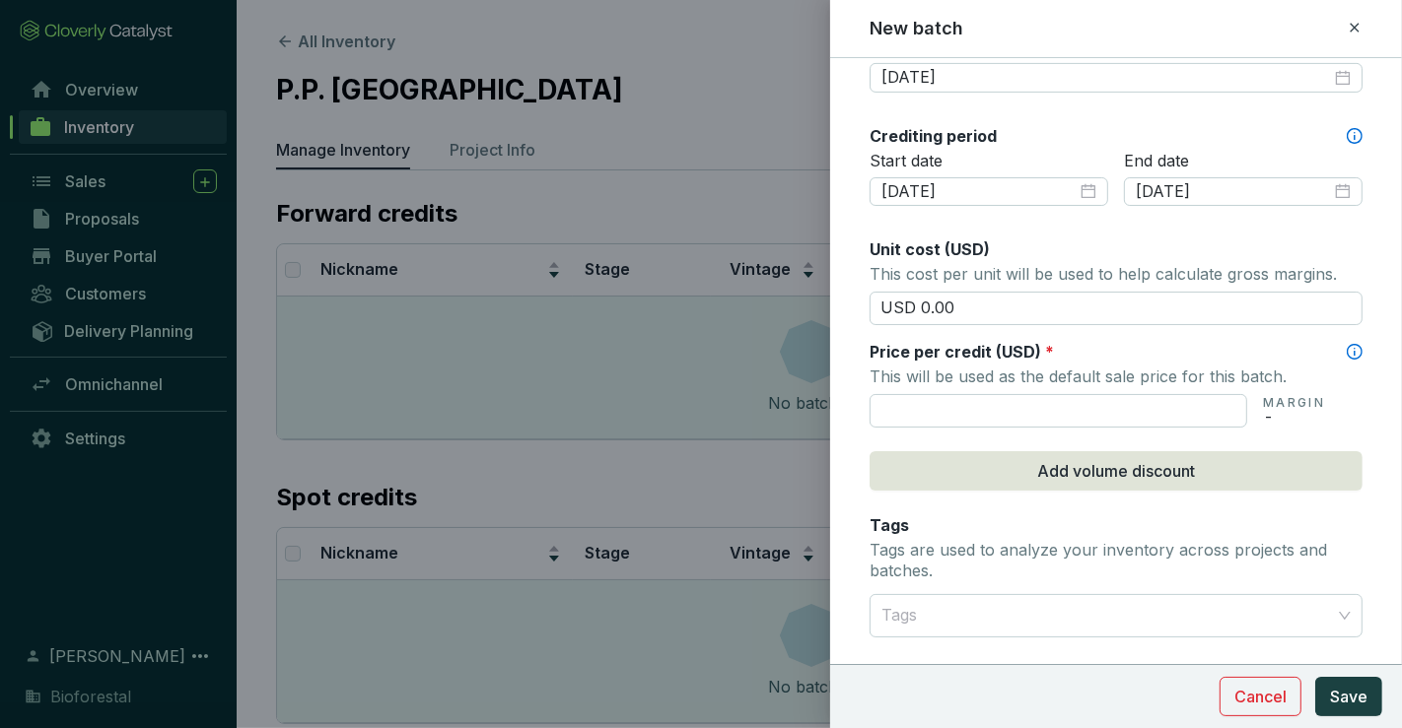
scroll to position [674, 0]
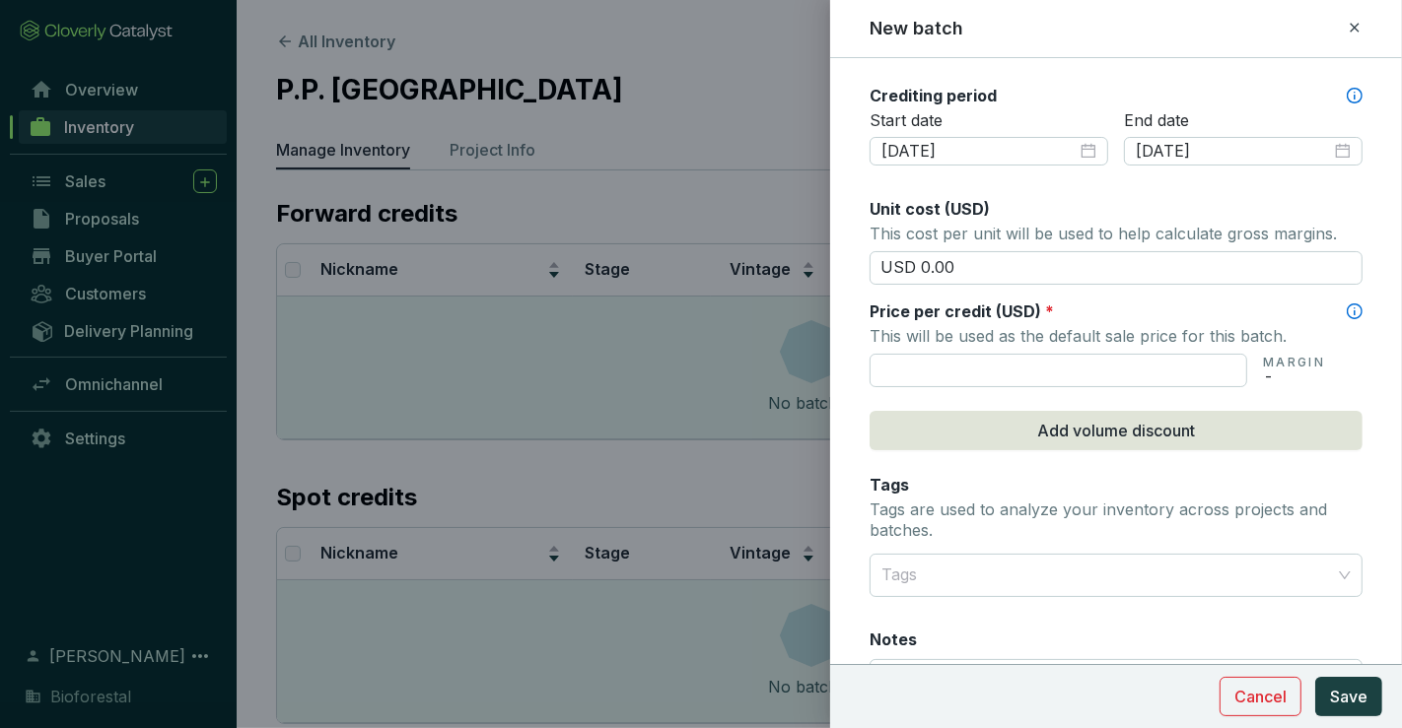
drag, startPoint x: 1129, startPoint y: 310, endPoint x: 1074, endPoint y: 304, distance: 54.6
click at [1074, 304] on div "Price per credit (USD) *" at bounding box center [1115, 312] width 493 height 22
drag, startPoint x: 1031, startPoint y: 274, endPoint x: 796, endPoint y: 304, distance: 236.4
click at [796, 304] on div "New batch Batch name * This is the internal name that will be used throughout C…" at bounding box center [701, 364] width 1402 height 728
type input "USD 15.50"
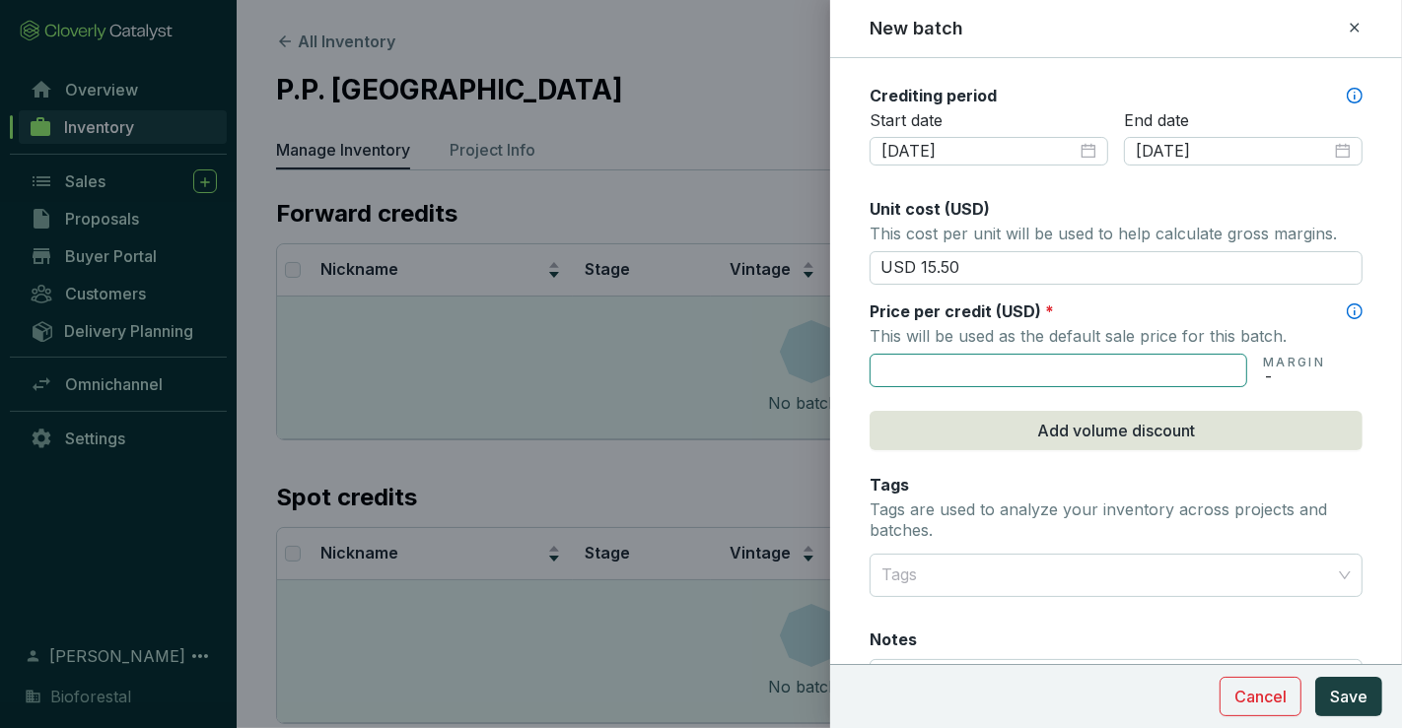
click at [910, 362] on input "text" at bounding box center [1057, 371] width 377 height 34
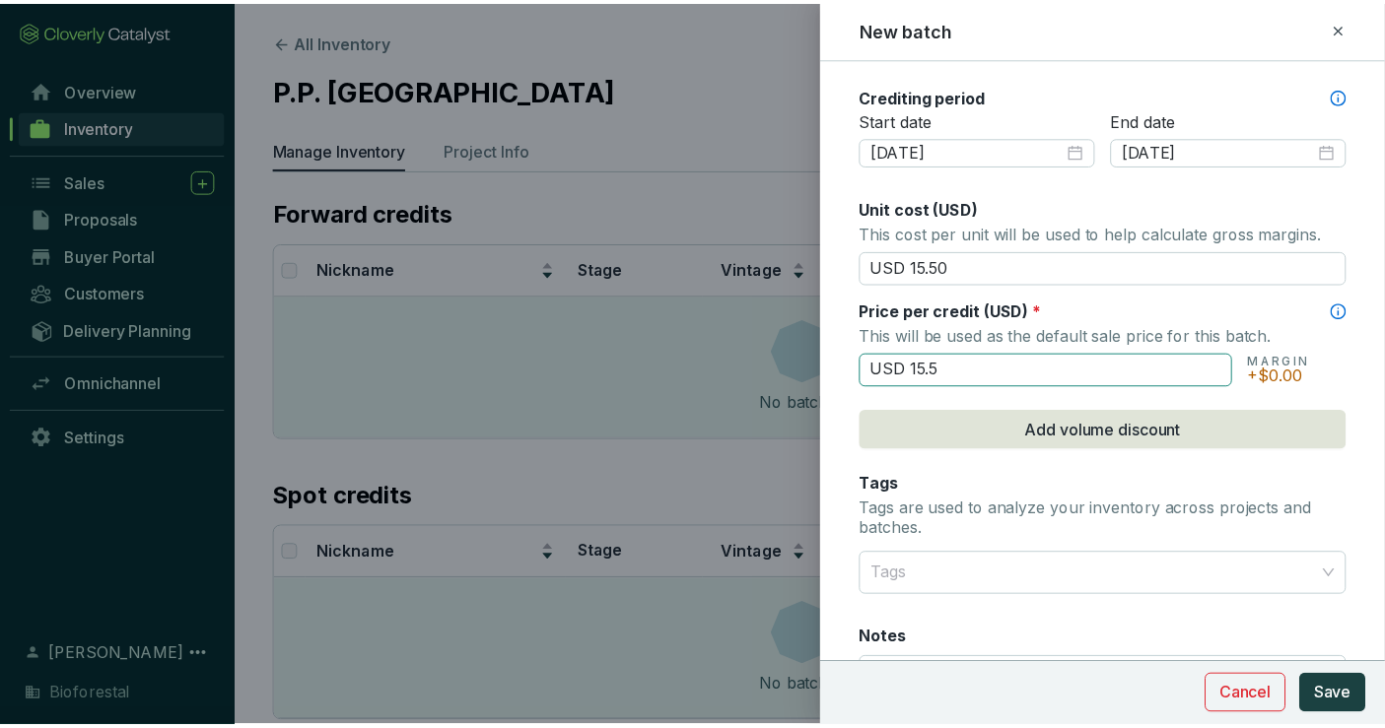
scroll to position [857, 0]
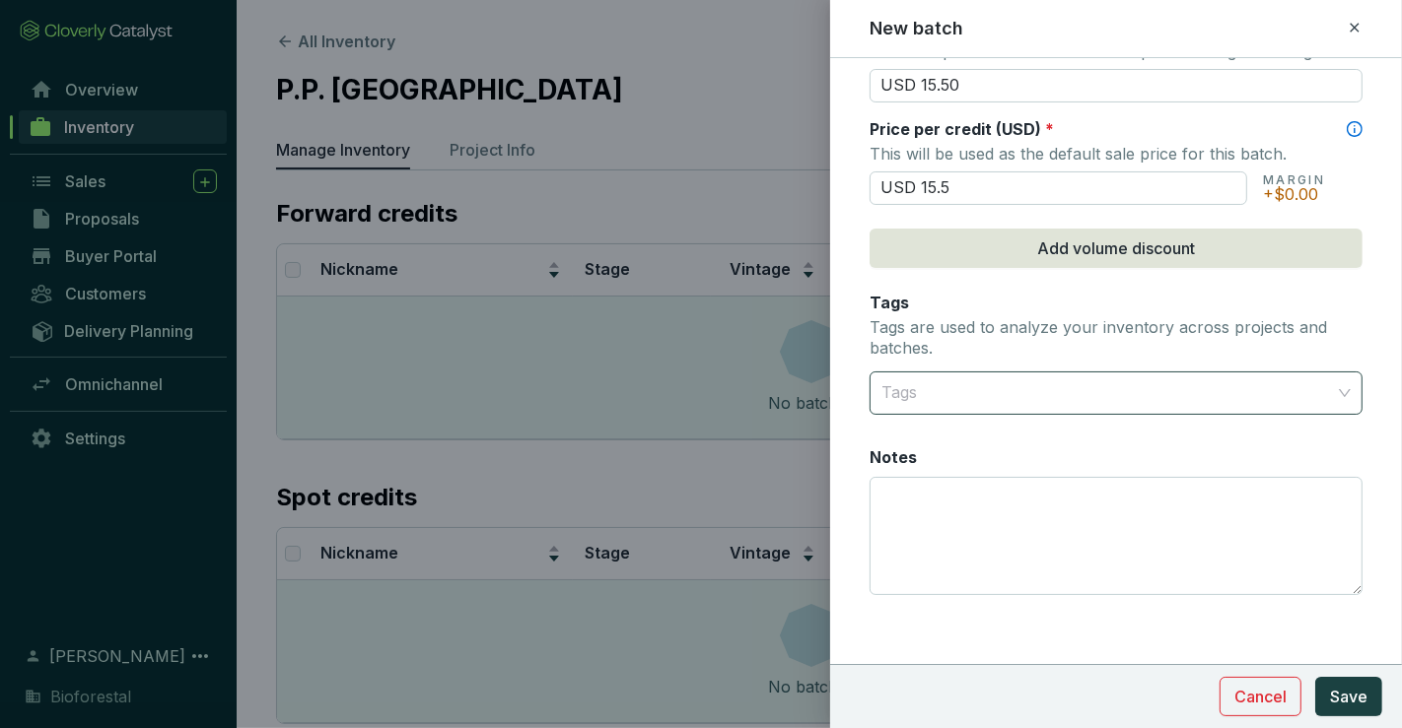
click at [920, 379] on div at bounding box center [1104, 393] width 462 height 39
type input "USD 15.50"
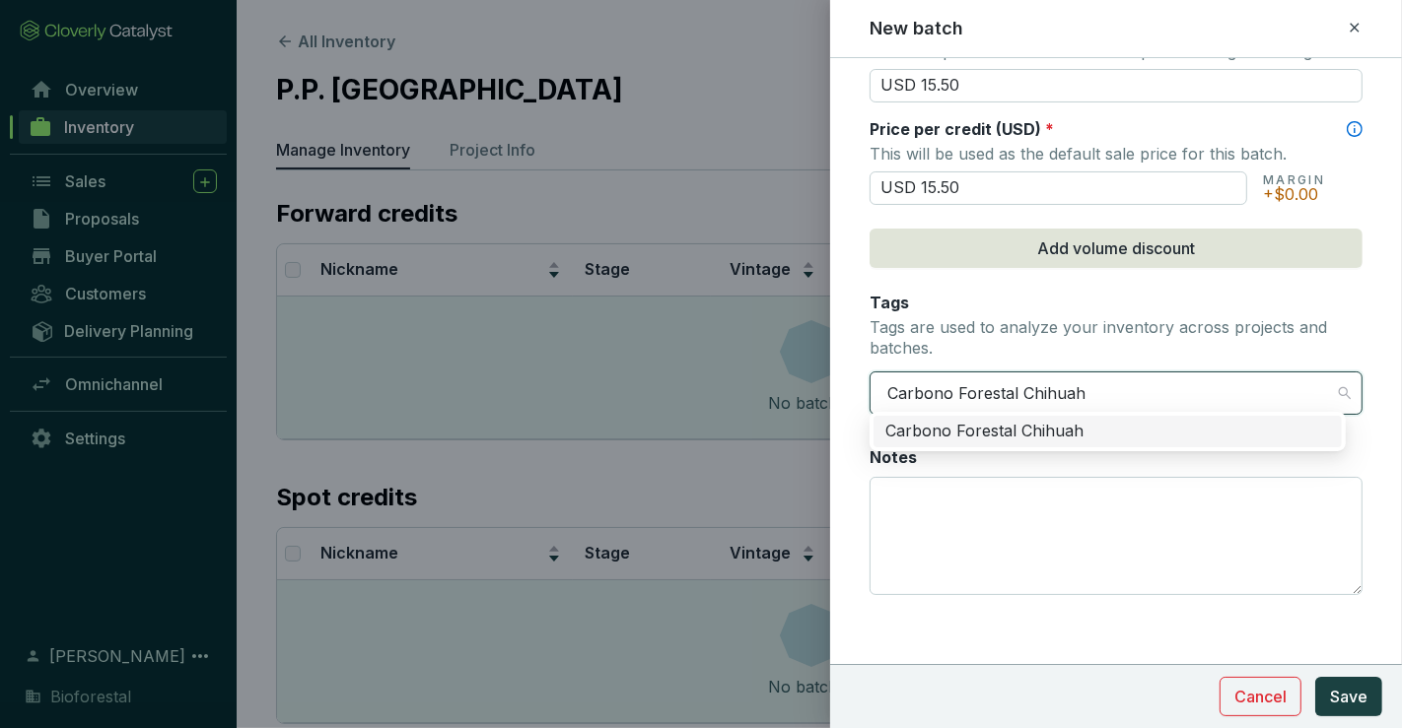
type input "Carbono Forestal Chihuahua"
click at [946, 432] on div "Carbono Forestal Chihuahua" at bounding box center [1107, 432] width 445 height 22
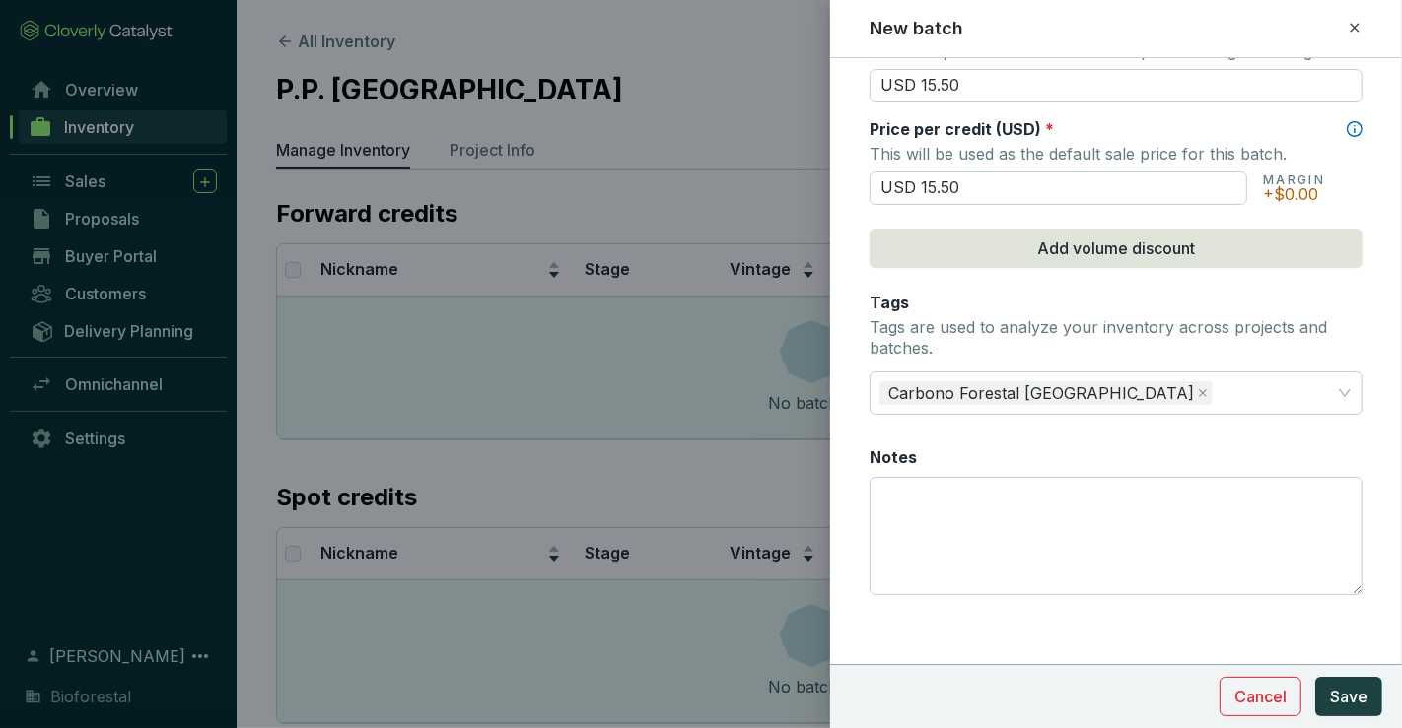
click at [1328, 331] on p "Tags are used to analyze your inventory across projects and batches." at bounding box center [1115, 338] width 493 height 42
click at [1348, 697] on span "Save" at bounding box center [1348, 697] width 37 height 24
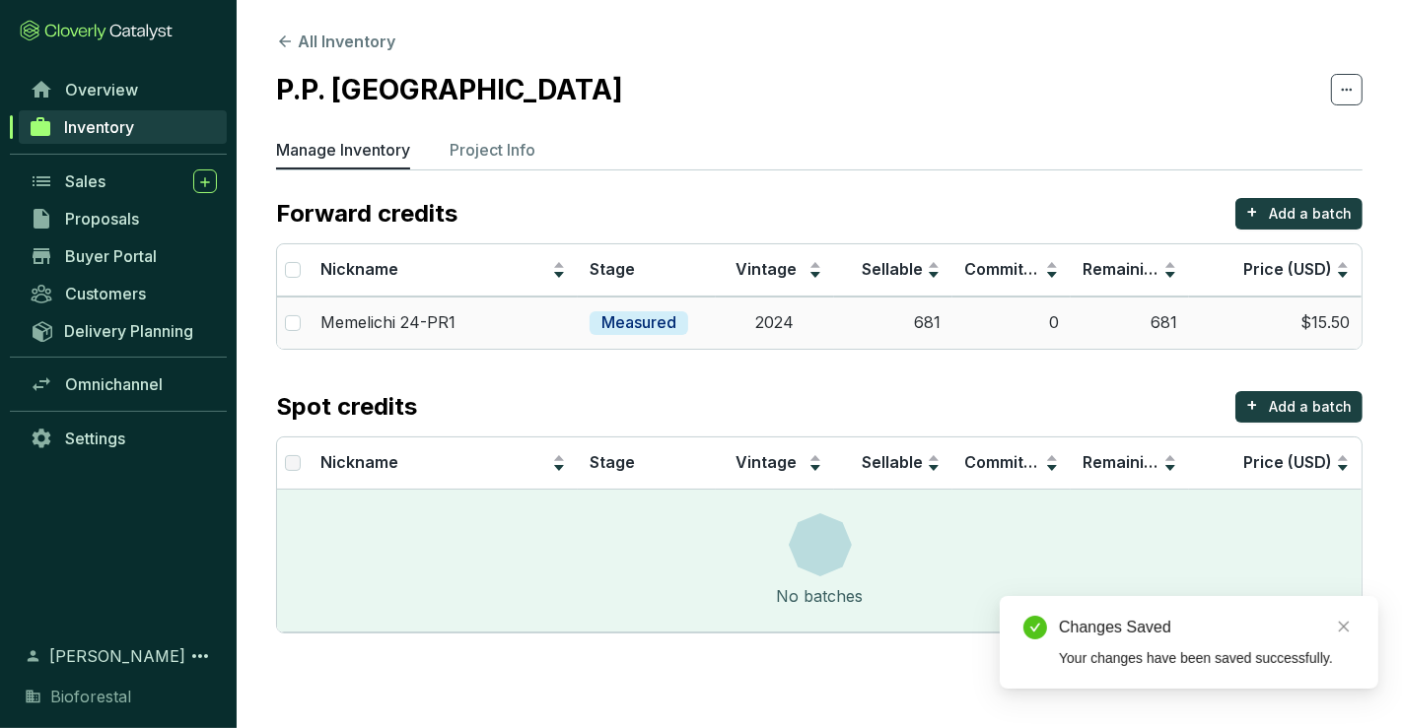
click at [948, 330] on td "681" at bounding box center [893, 323] width 118 height 52
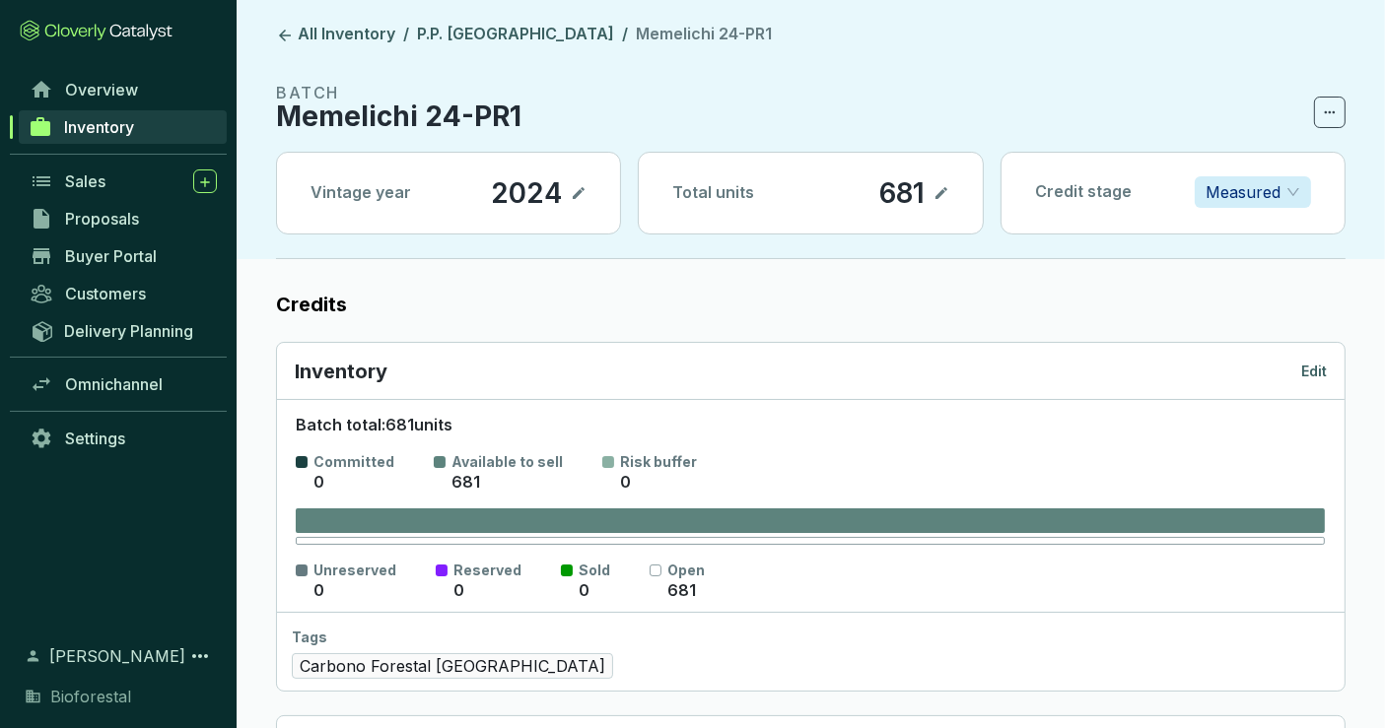
click at [1309, 367] on p "Edit" at bounding box center [1314, 372] width 26 height 20
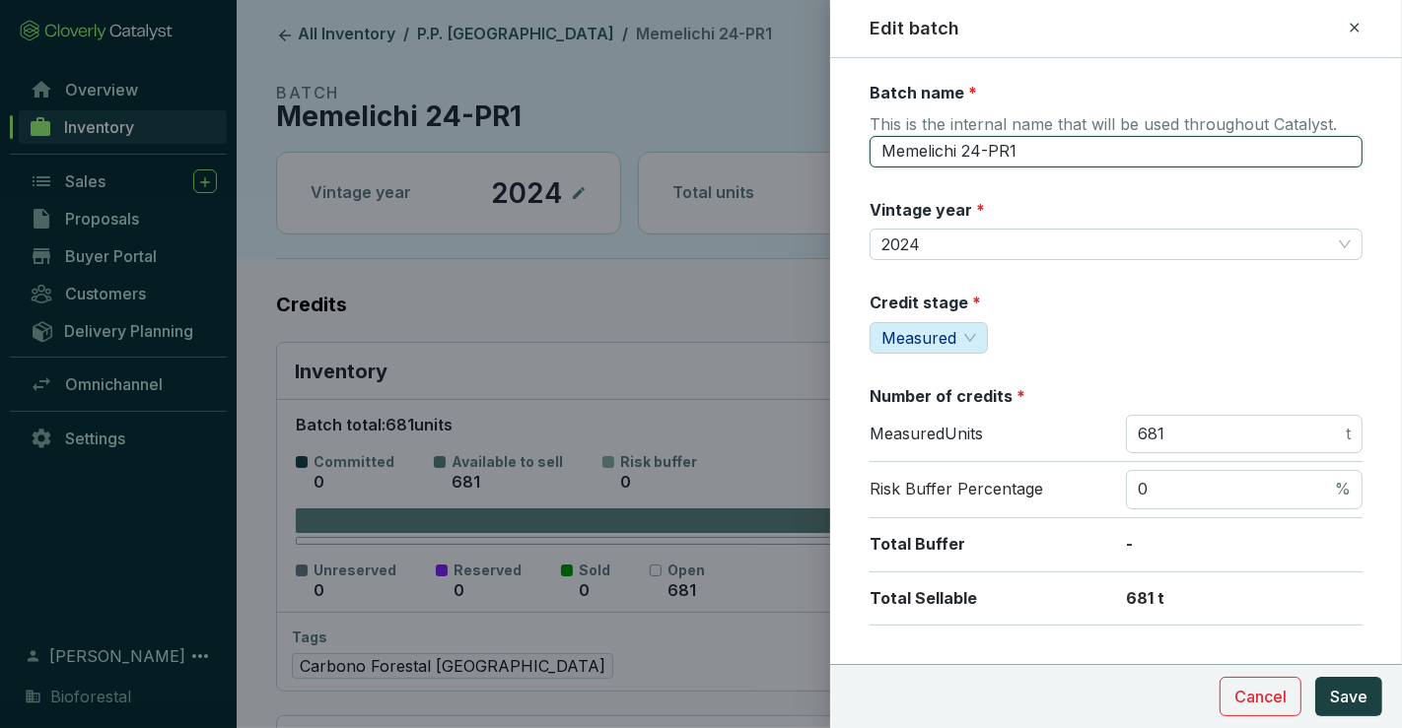
click at [1025, 148] on input "Memelichi 24-PR1" at bounding box center [1115, 152] width 493 height 32
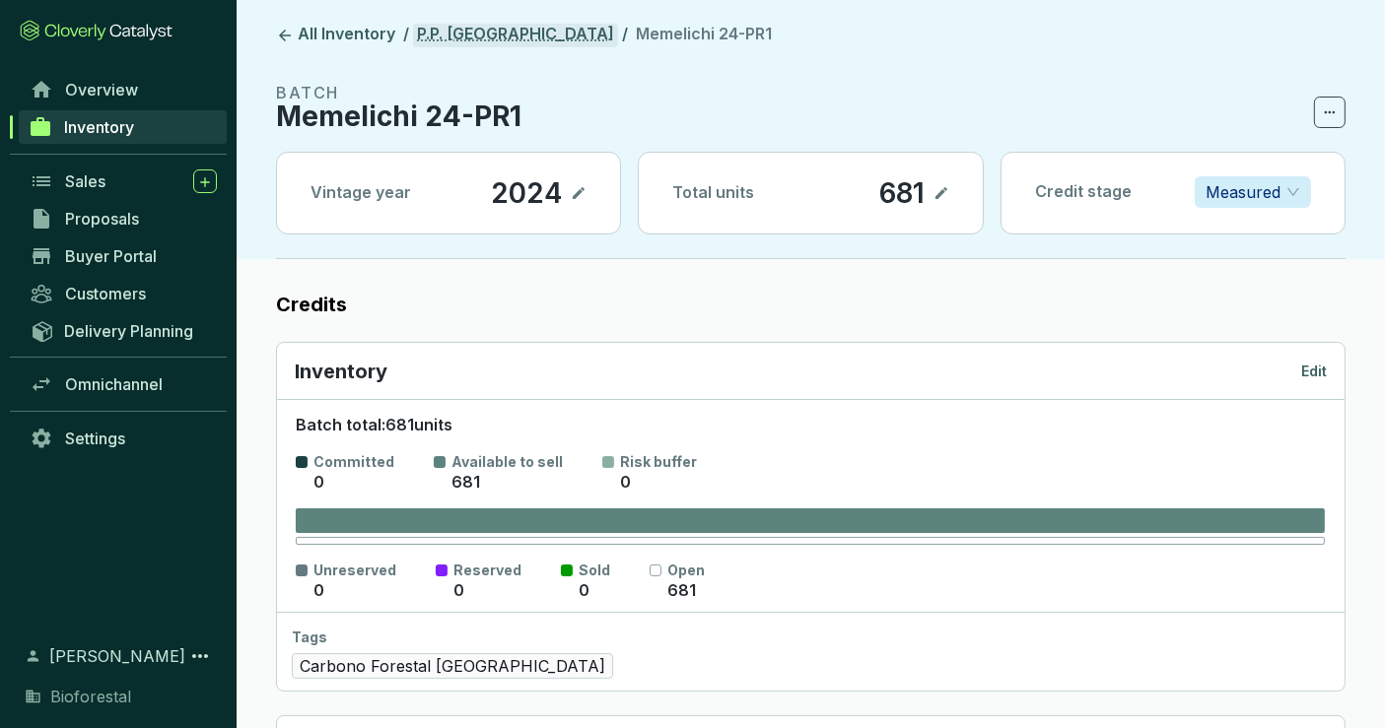
click at [523, 38] on link "P.P. [PERSON_NAME]" at bounding box center [515, 36] width 205 height 24
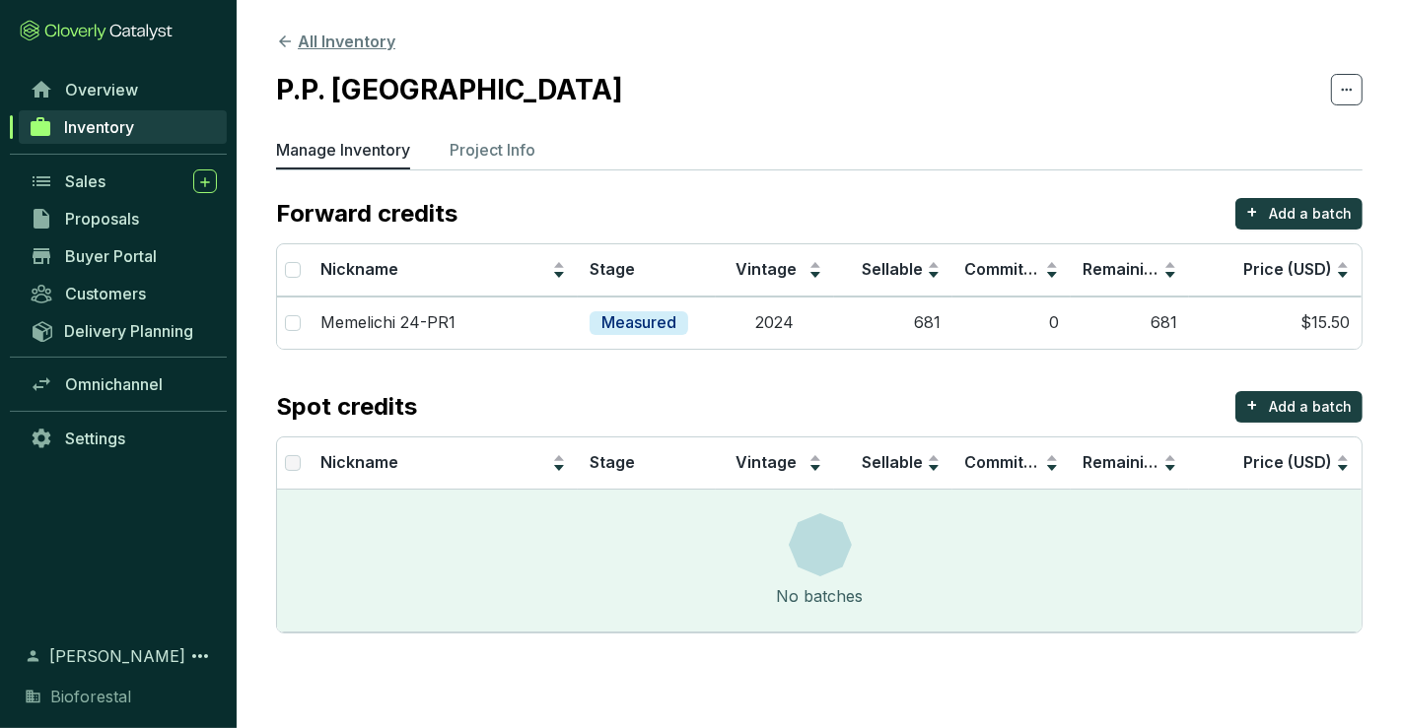
click at [357, 48] on button "All Inventory" at bounding box center [335, 42] width 119 height 24
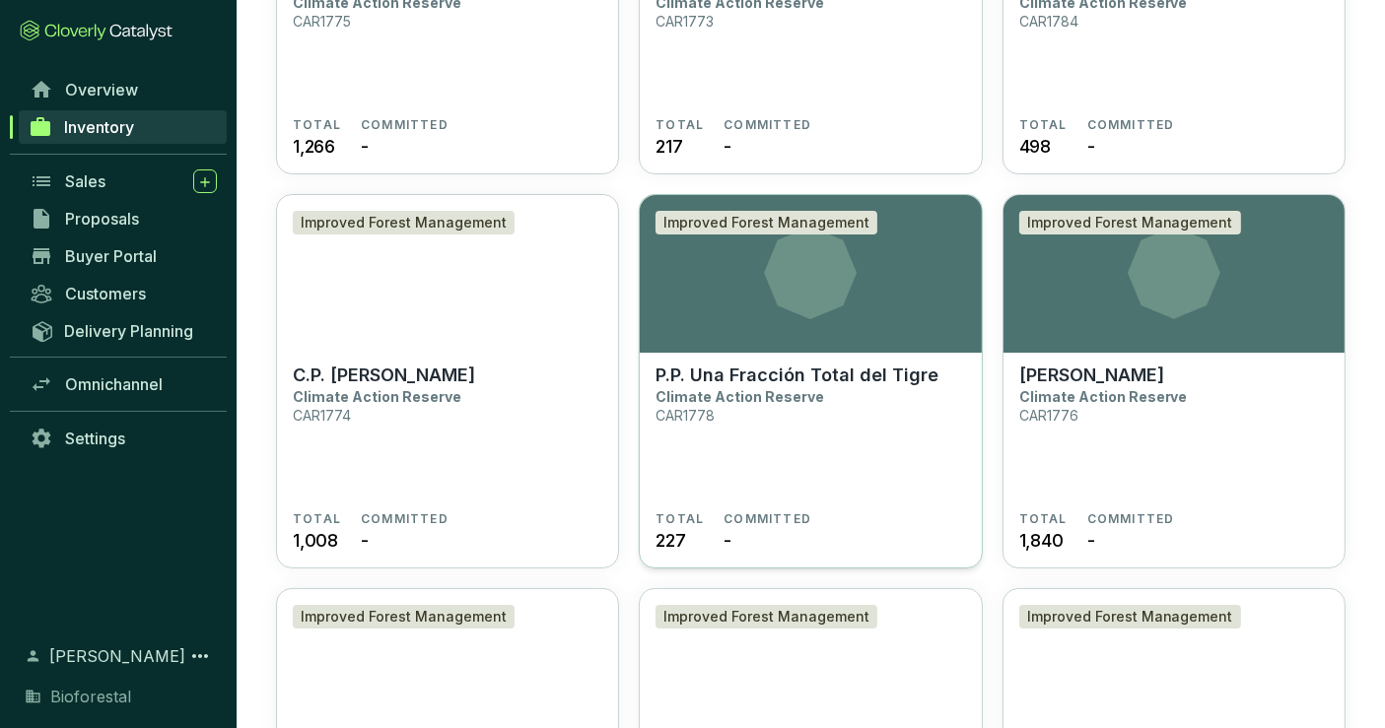
scroll to position [6845, 0]
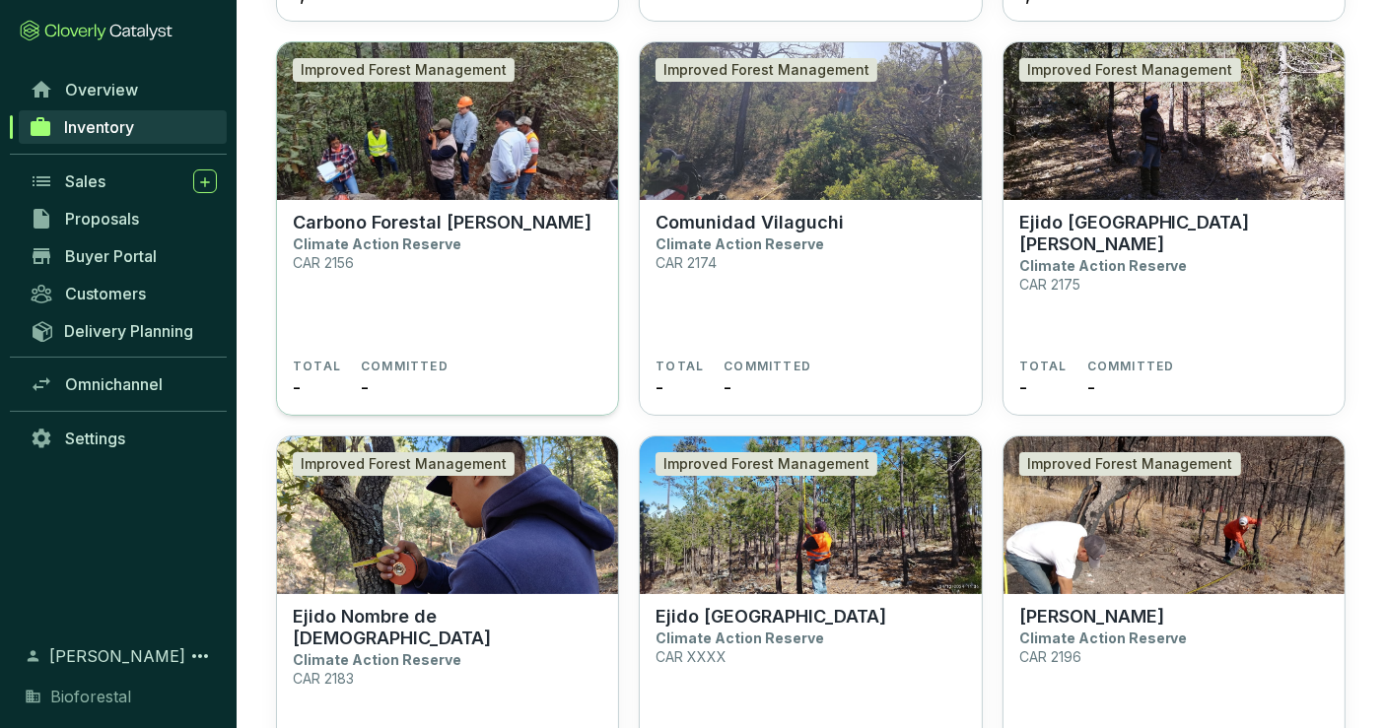
click at [403, 227] on p "Carbono Forestal [PERSON_NAME]" at bounding box center [442, 223] width 299 height 22
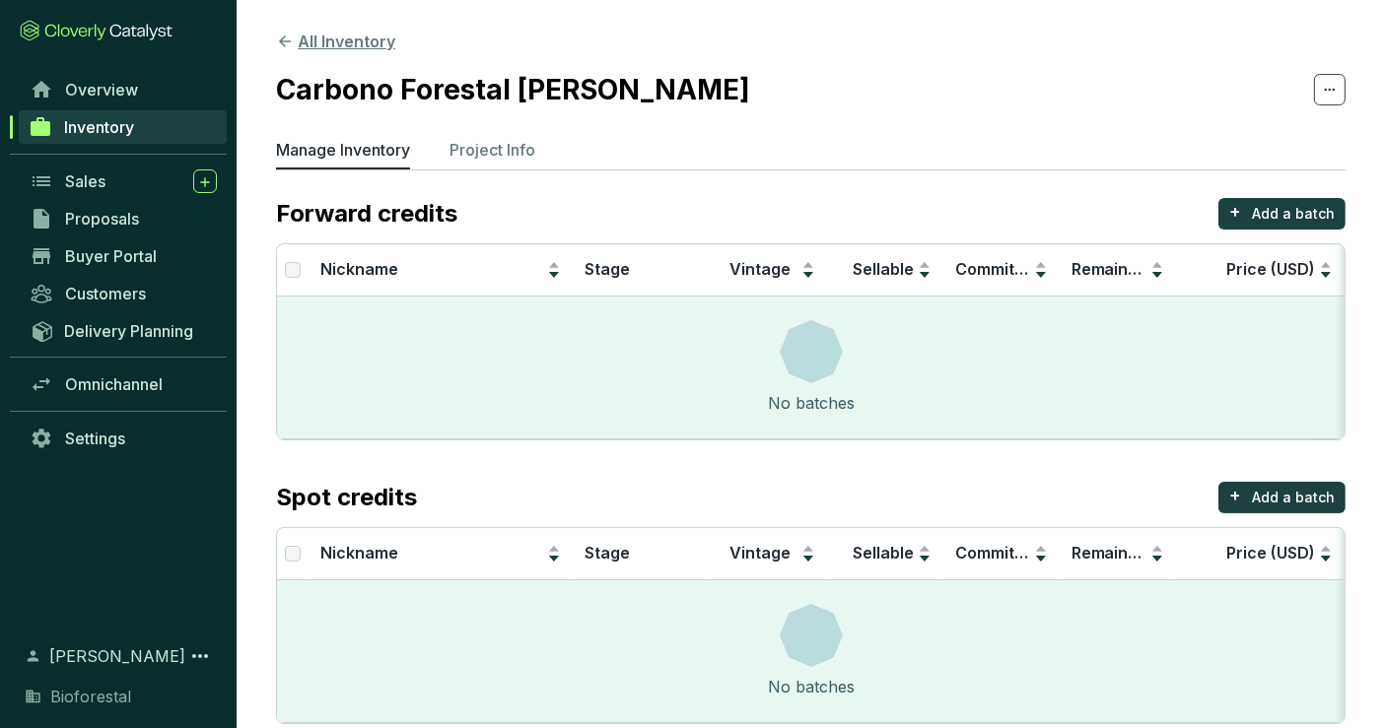
click at [348, 35] on button "All Inventory" at bounding box center [335, 42] width 119 height 24
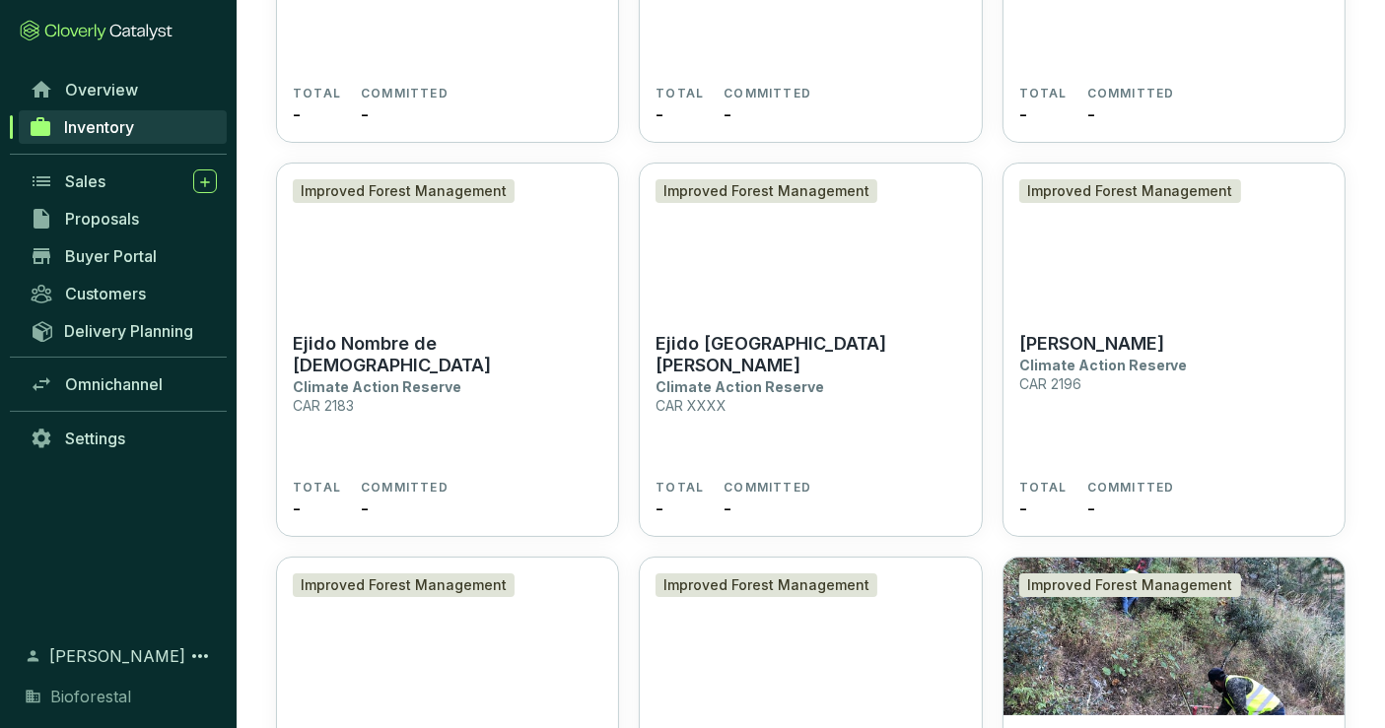
scroll to position [6461, 0]
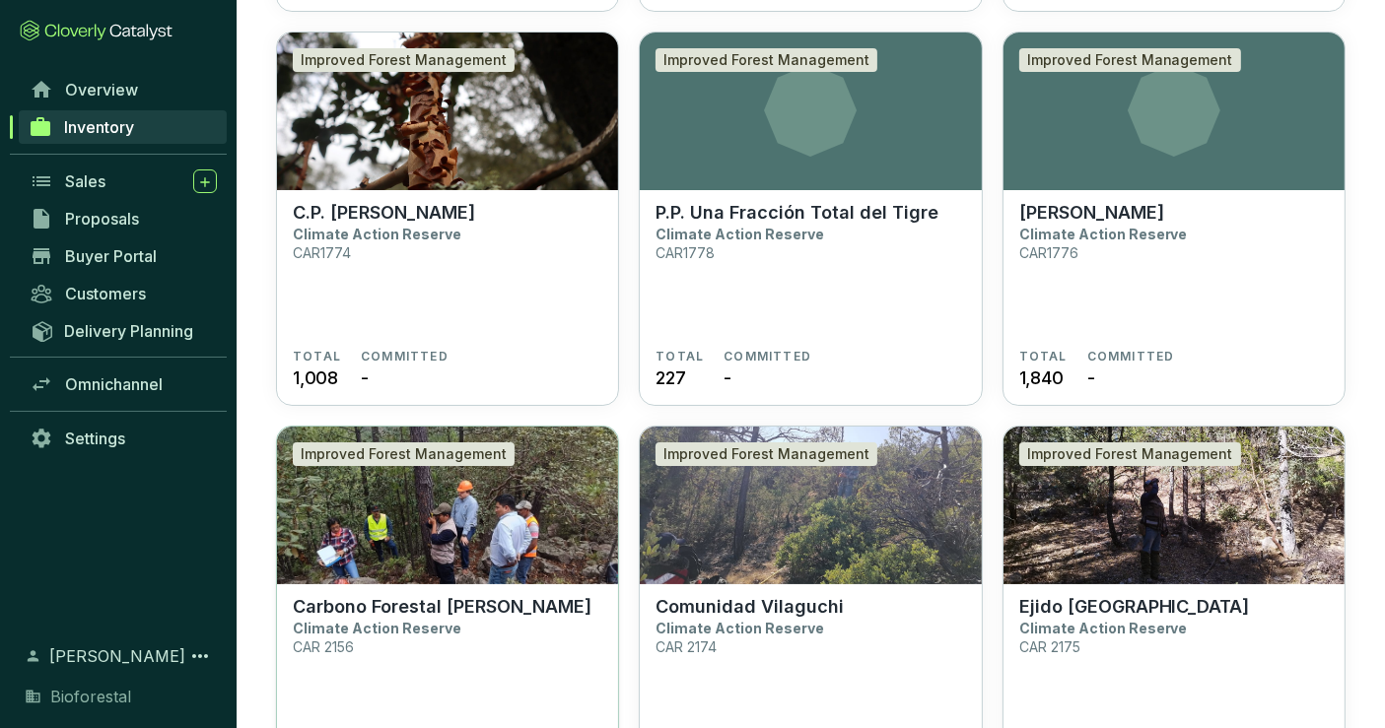
click at [552, 552] on img at bounding box center [447, 506] width 341 height 158
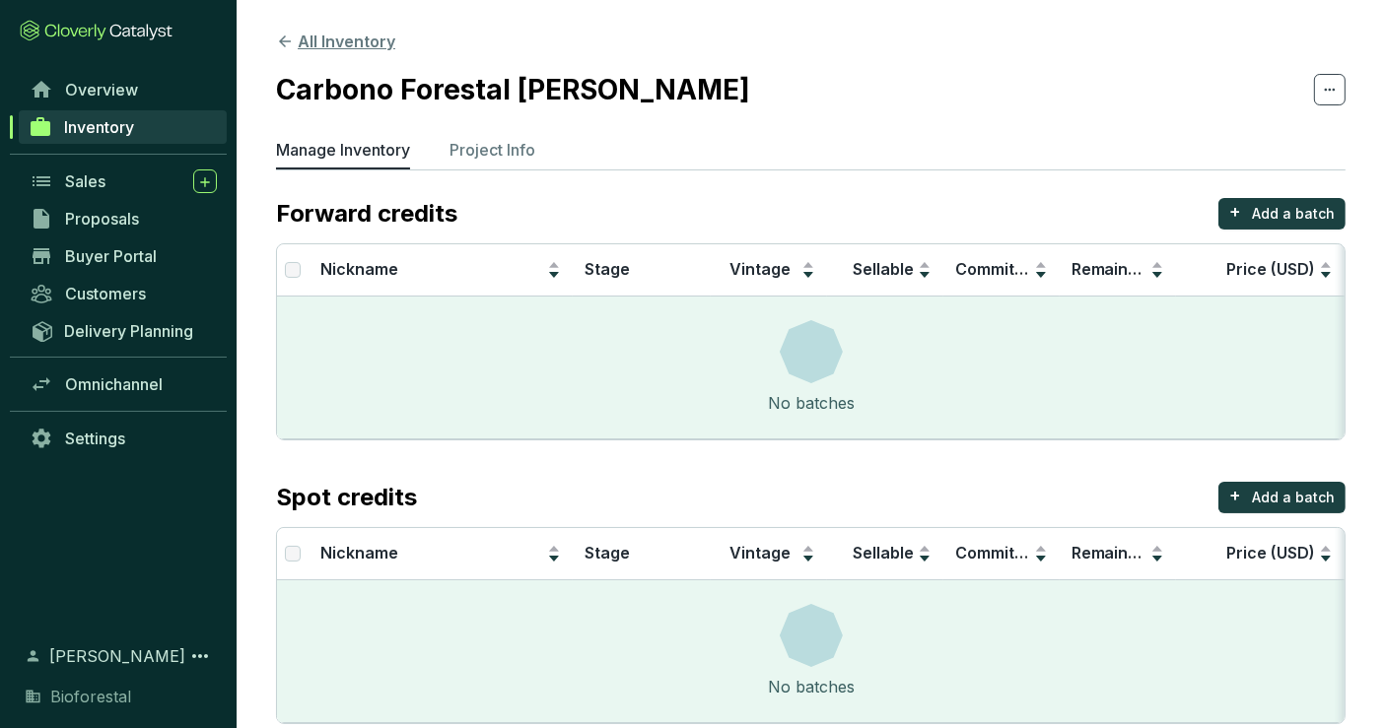
click at [375, 37] on button "All Inventory" at bounding box center [335, 42] width 119 height 24
